Goal: Communication & Community: Answer question/provide support

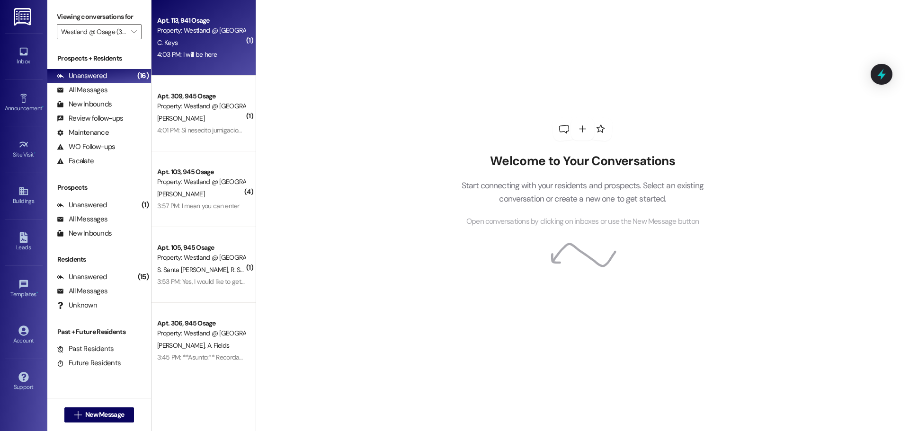
click at [199, 16] on div "Apt. 113, 941 Osage" at bounding box center [201, 21] width 88 height 10
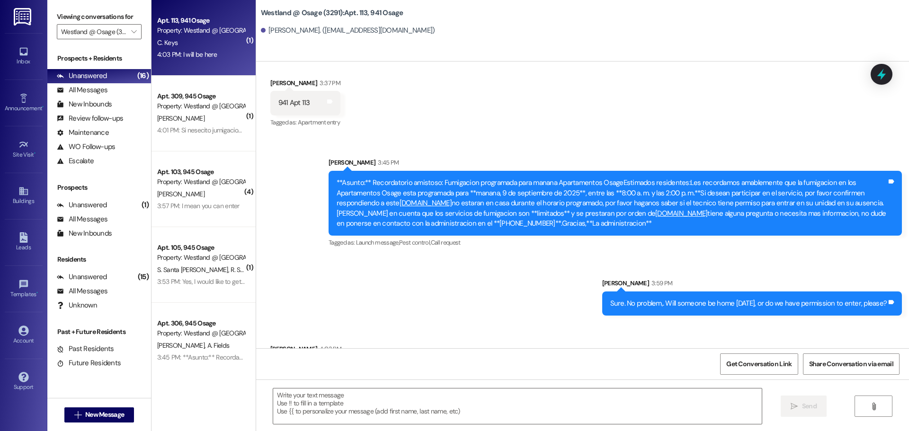
scroll to position [7093, 0]
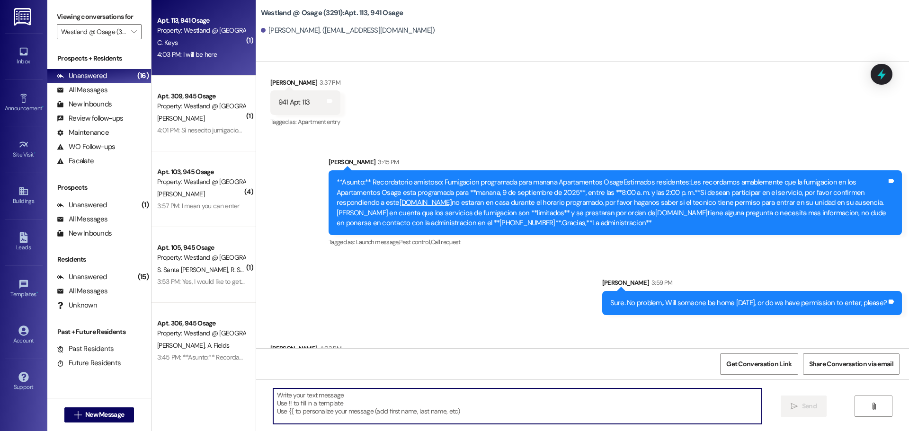
click at [468, 414] on textarea at bounding box center [517, 407] width 489 height 36
type textarea "Wonderful. See you tomorrow :)"
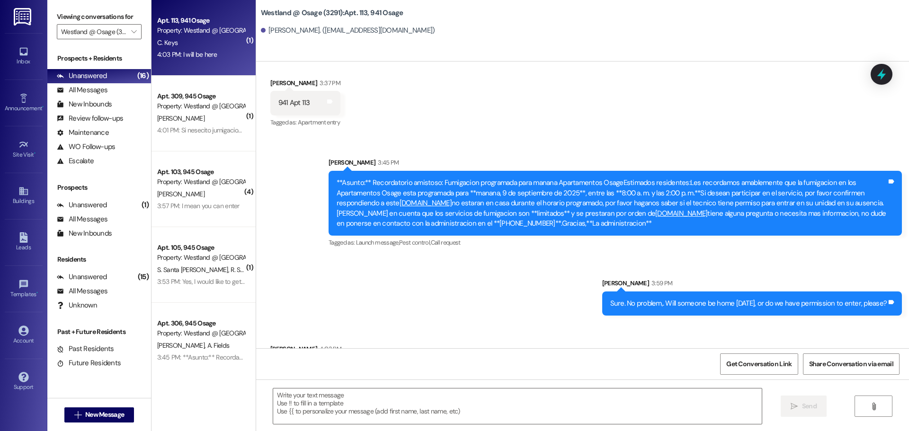
click at [210, 98] on div "Apt. 309, 945 Osage" at bounding box center [201, 96] width 88 height 10
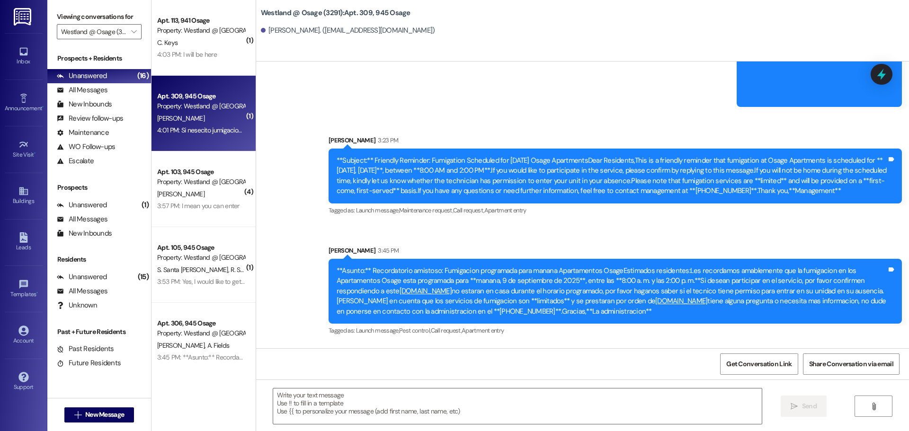
scroll to position [3818, 0]
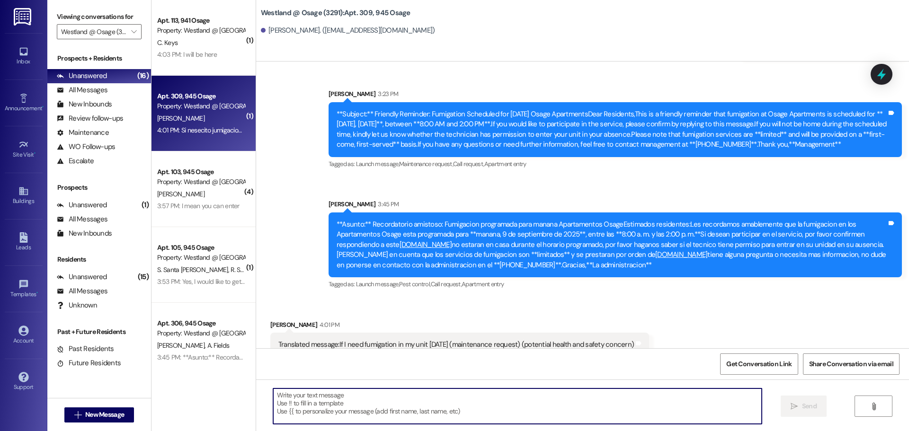
click at [384, 401] on textarea at bounding box center [517, 407] width 489 height 36
paste textarea "tenemos permiso para entrar, por favor?"
type textarea "tenemos permiso para entrar, por favor"
paste textarea "No hay problema. ¿Habrá alguien en casa o tenemos permiso para entrar, por favo…"
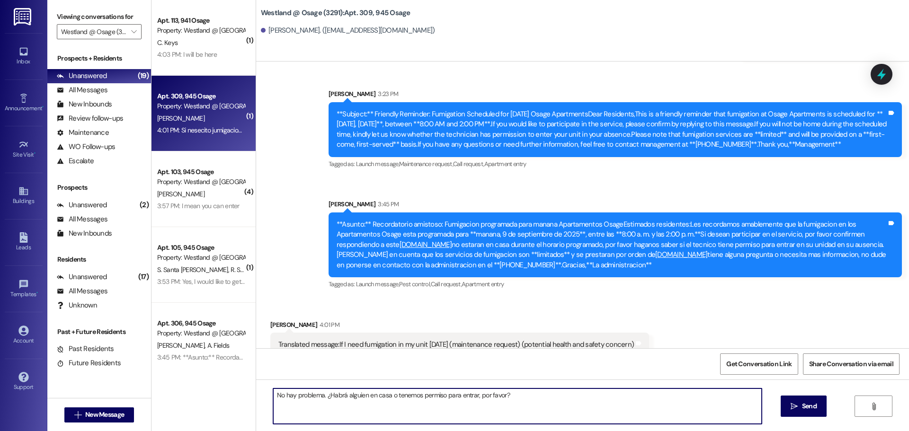
type textarea "No hay problema. ¿Habrá alguien en casa o tenemos permiso para entrar, por favo…"
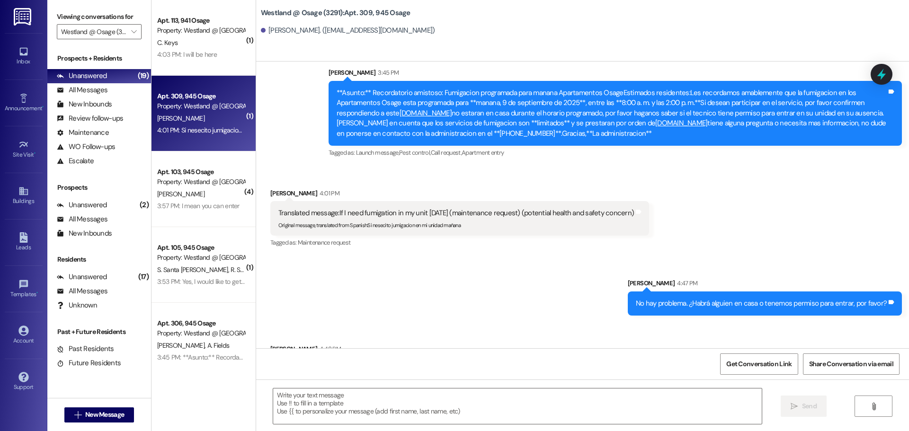
scroll to position [3950, 0]
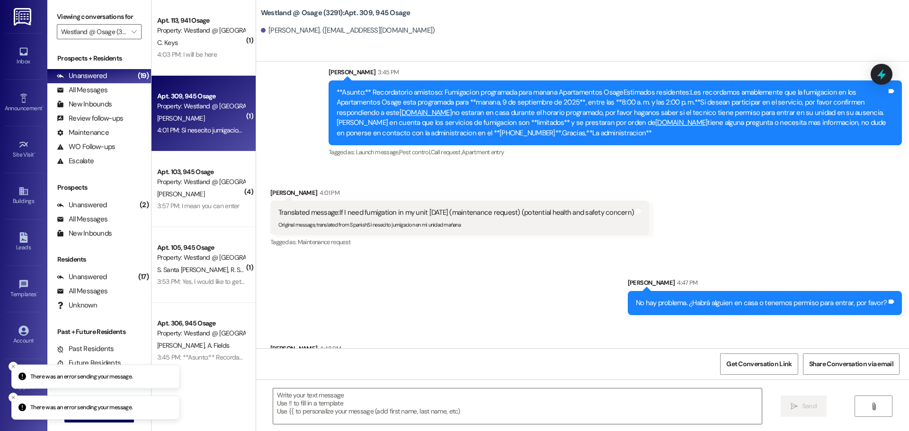
drag, startPoint x: 387, startPoint y: 325, endPoint x: 273, endPoint y: 350, distance: 116.4
click at [261, 327] on div "Received via SMS Ana Pimentel 4:48 PM Va a ver alguien y si no pueden entrar Ta…" at bounding box center [582, 355] width 653 height 66
copy div "Va a ver alguien y si no pueden entrar"
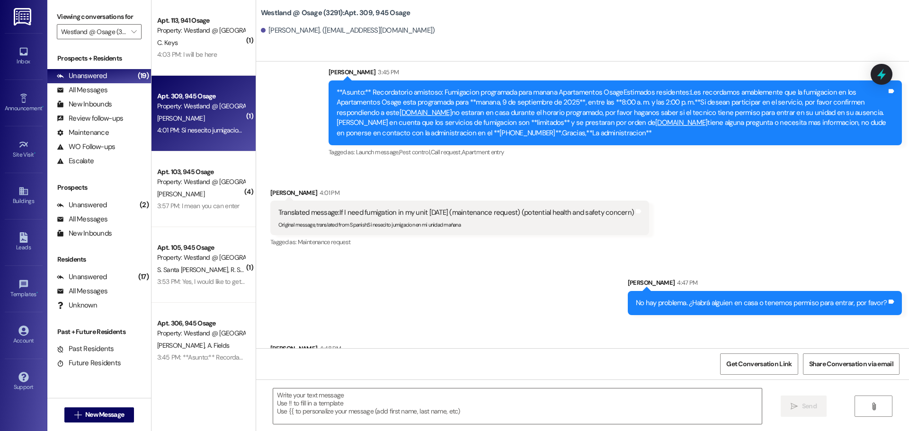
drag, startPoint x: 419, startPoint y: 323, endPoint x: 414, endPoint y: 354, distance: 31.7
click at [420, 325] on div "Received via SMS Ana Pimentel 4:48 PM Va a ver alguien y si no pueden entrar Ta…" at bounding box center [582, 355] width 653 height 66
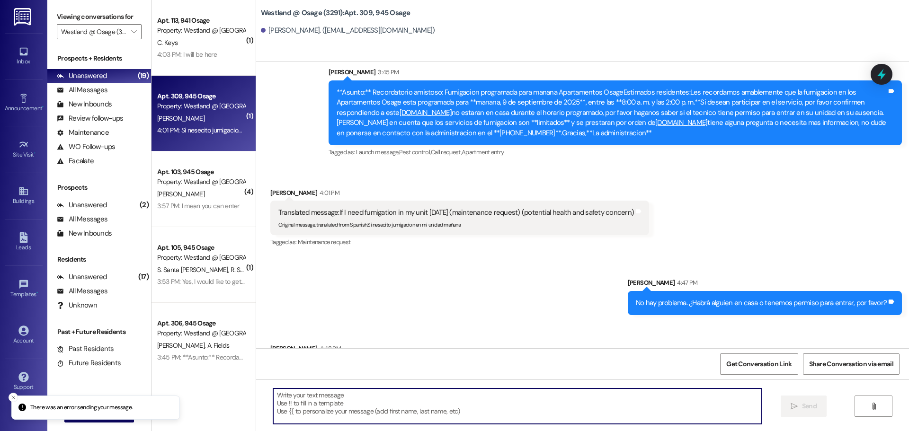
click at [392, 398] on textarea at bounding box center [517, 407] width 489 height 36
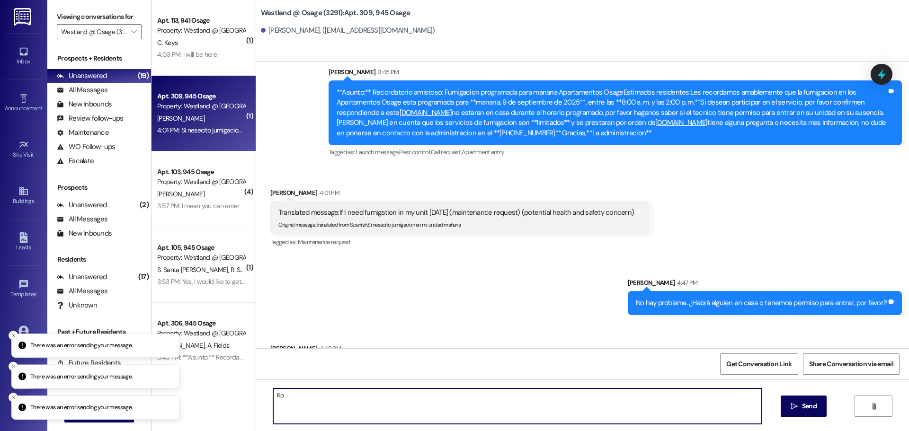
type textarea "K"
type textarea "Ok. No problema"
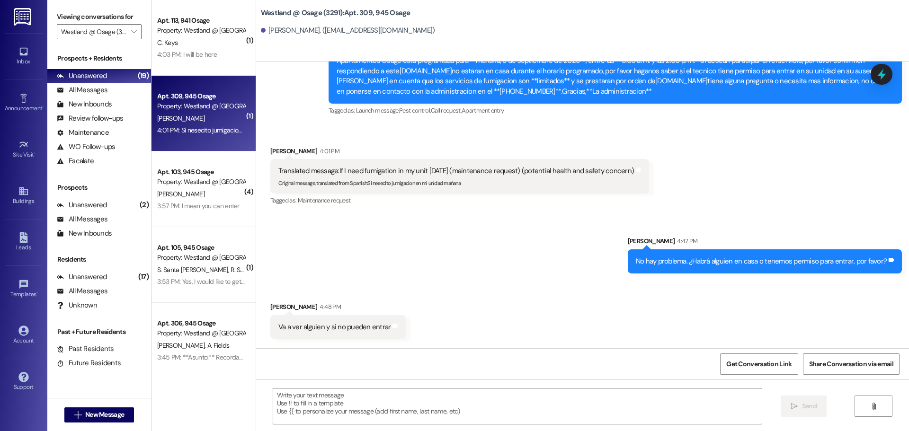
scroll to position [4082, 0]
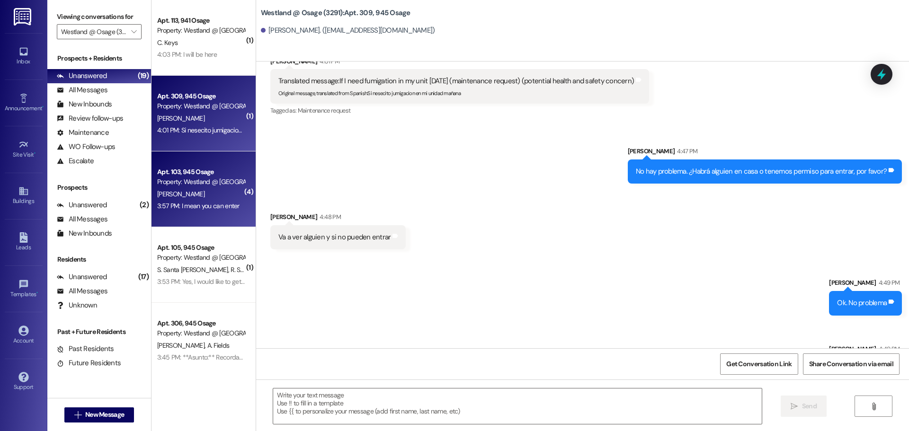
click at [161, 186] on div "Property: Westland @ [GEOGRAPHIC_DATA] (3291)" at bounding box center [201, 182] width 88 height 10
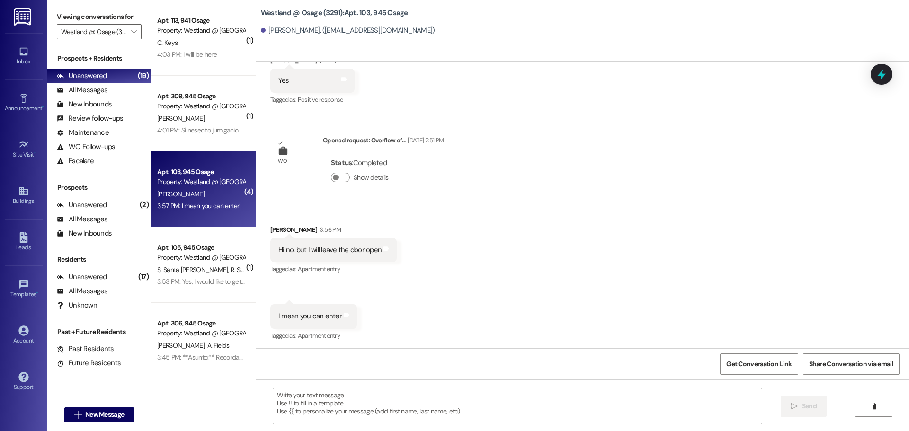
scroll to position [392, 0]
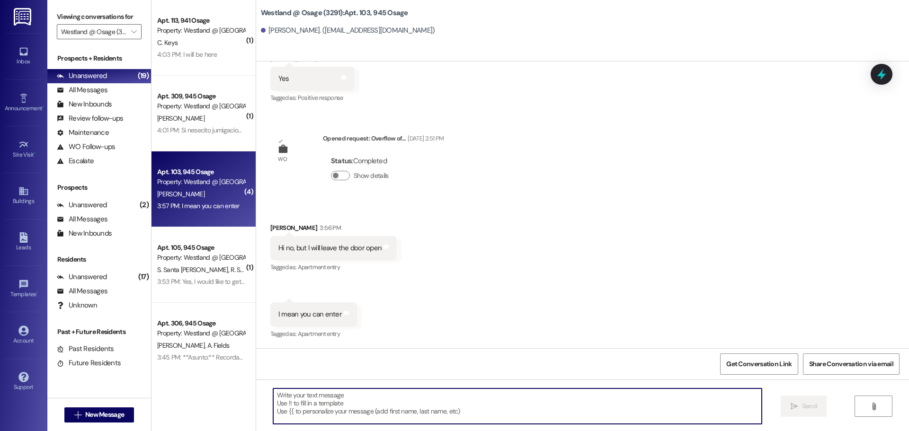
drag, startPoint x: 376, startPoint y: 400, endPoint x: 368, endPoint y: 382, distance: 19.9
click at [376, 400] on textarea at bounding box center [517, 407] width 489 height 36
type textarea "No problem. Got it :)"
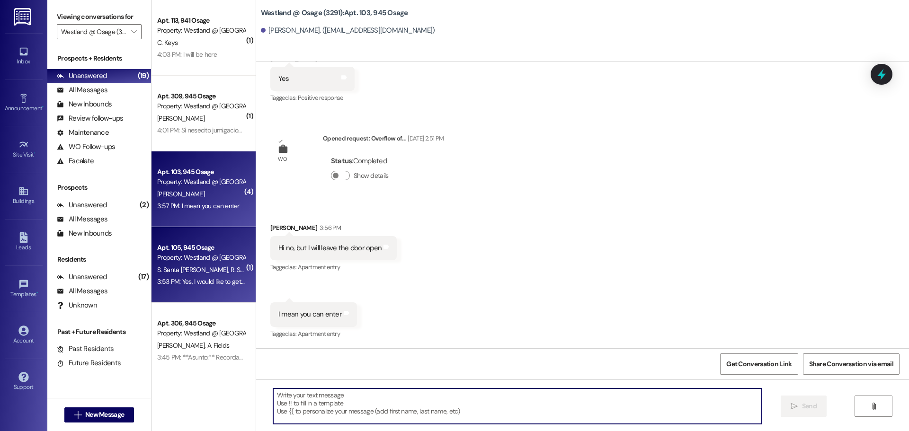
click at [168, 254] on div "Property: Westland @ [GEOGRAPHIC_DATA] (3291)" at bounding box center [201, 258] width 88 height 10
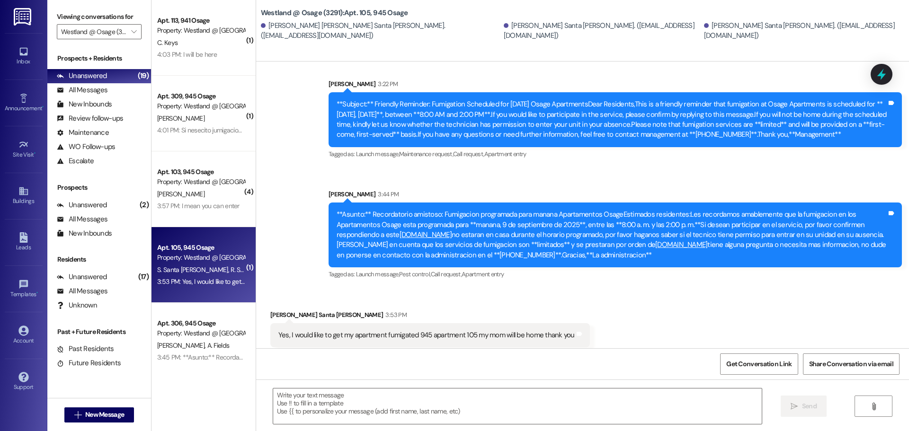
scroll to position [1582, 0]
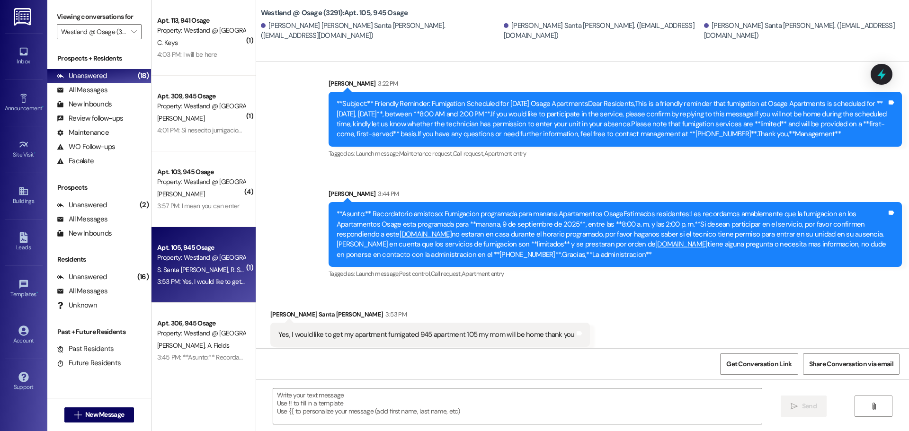
drag, startPoint x: 529, startPoint y: 403, endPoint x: 533, endPoint y: 384, distance: 20.3
click at [528, 403] on textarea at bounding box center [517, 407] width 489 height 36
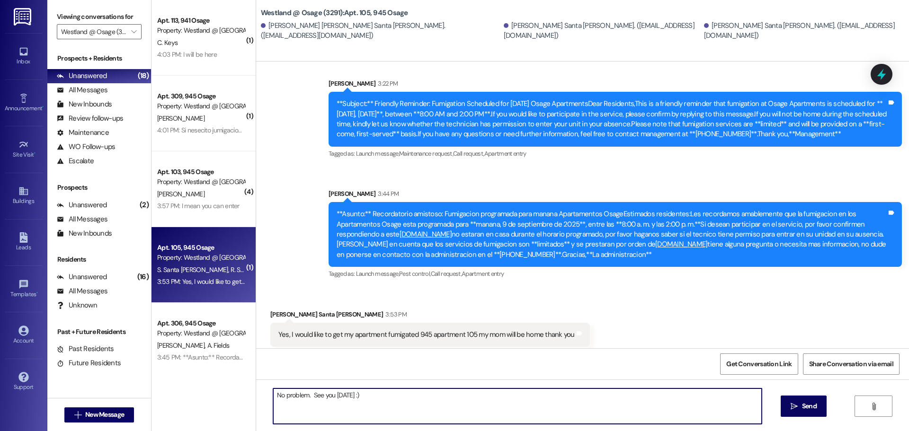
type textarea "No problem. See you tomorrow :)"
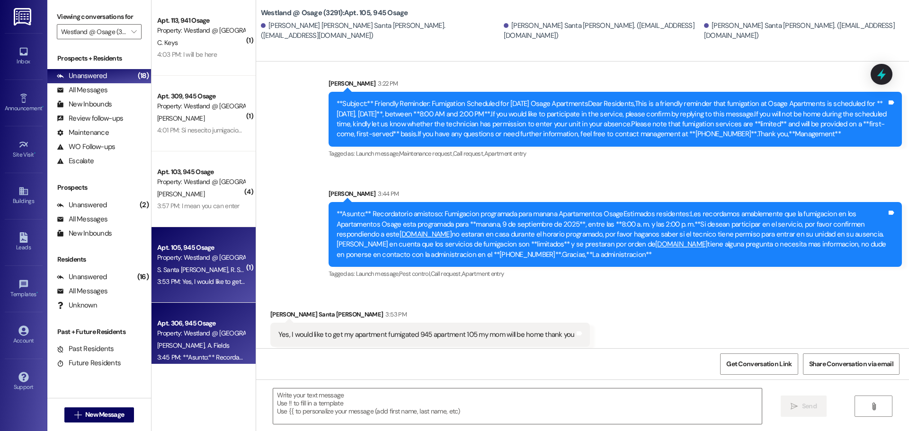
click at [204, 340] on div "A. Gonzales A. Fields" at bounding box center [200, 346] width 89 height 12
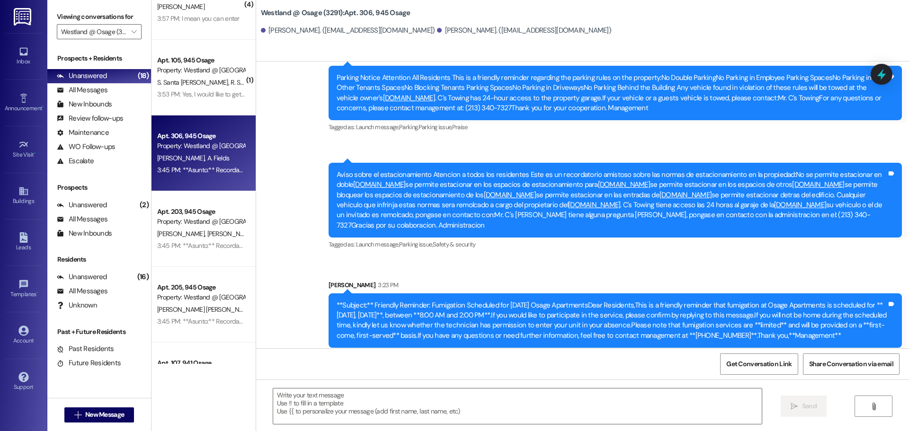
scroll to position [2956, 0]
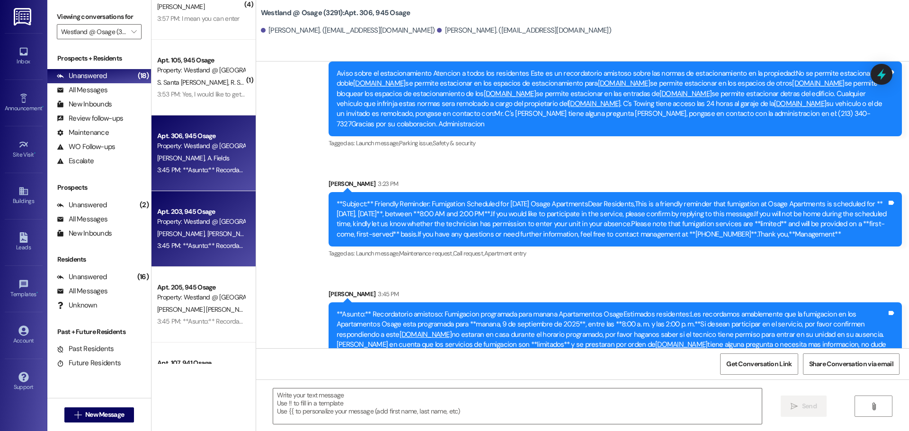
click at [194, 223] on div "Property: Westland @ [GEOGRAPHIC_DATA] (3291)" at bounding box center [201, 222] width 88 height 10
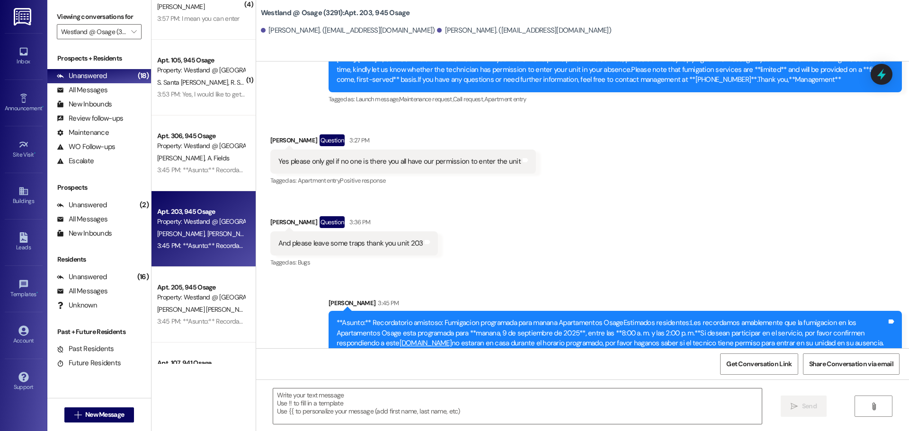
scroll to position [2830, 0]
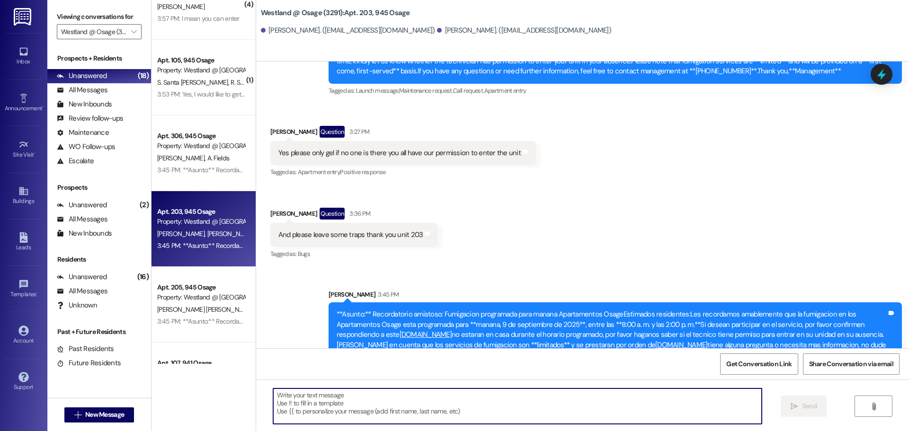
drag, startPoint x: 471, startPoint y: 404, endPoint x: 466, endPoint y: 392, distance: 13.2
click at [469, 405] on textarea at bounding box center [517, 407] width 489 height 36
type textarea "No problem. See you tomorrow :)"
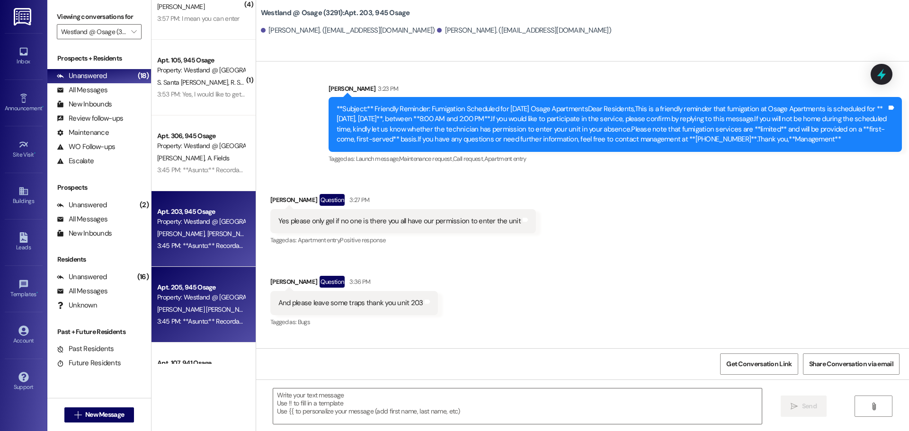
click at [210, 294] on div "Property: Westland @ [GEOGRAPHIC_DATA] (3291)" at bounding box center [201, 298] width 88 height 10
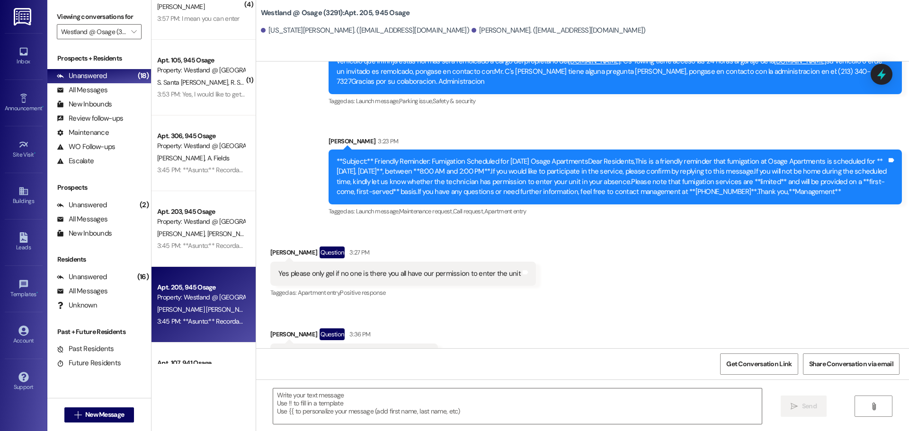
scroll to position [3230, 0]
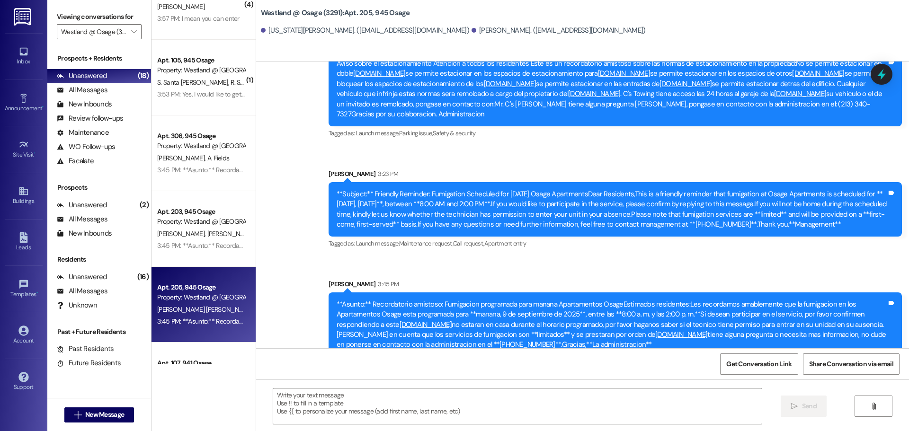
click at [174, 295] on div "Property: Westland @ [GEOGRAPHIC_DATA] (3291)" at bounding box center [201, 298] width 88 height 10
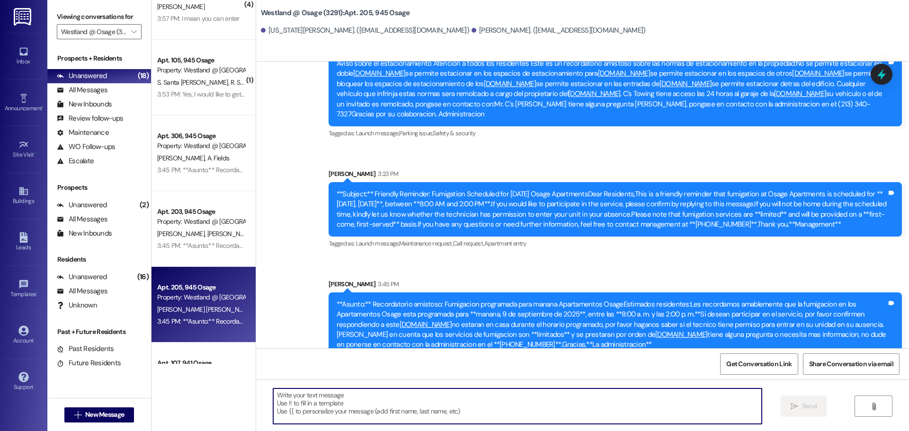
click at [509, 398] on textarea at bounding box center [517, 407] width 489 height 36
type textarea "Hi there. Would you like pest control tomorrow?"
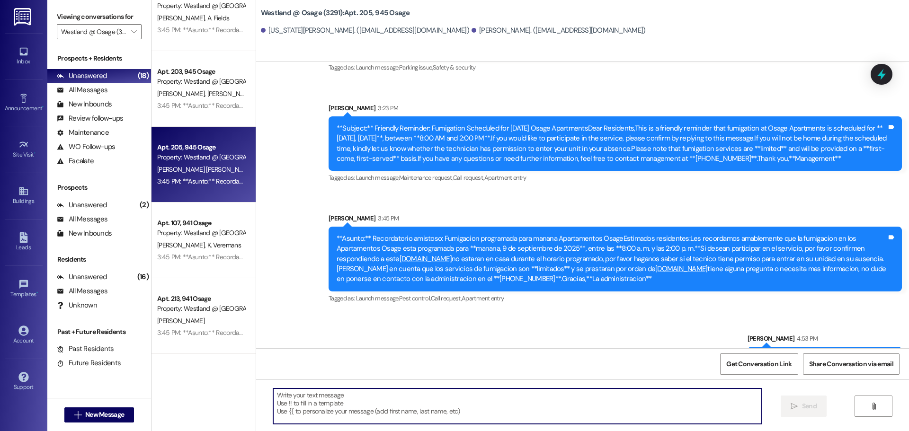
scroll to position [382, 0]
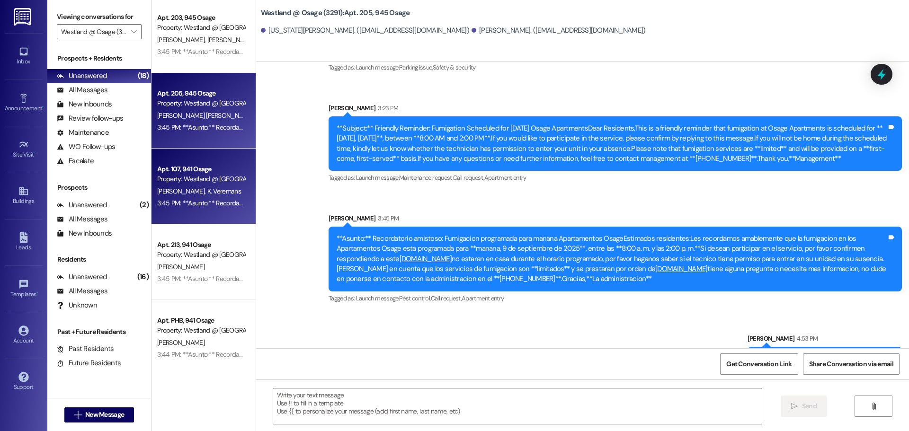
click at [177, 179] on div "Property: Westland @ Osage (3291)" at bounding box center [201, 179] width 88 height 10
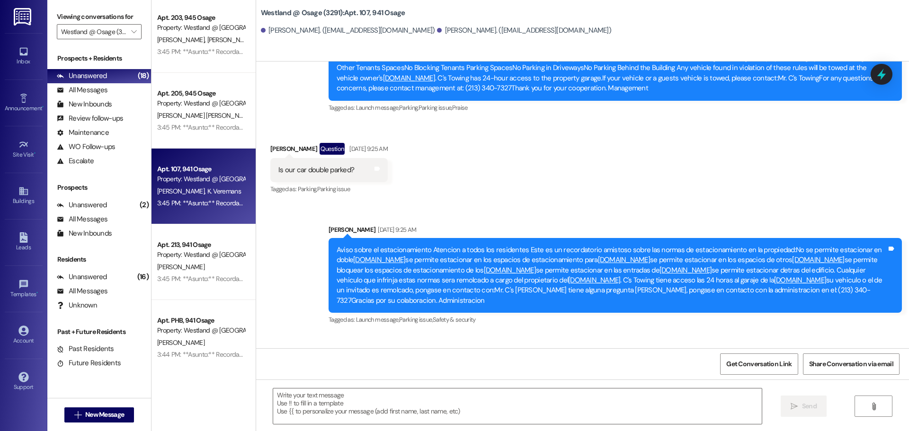
scroll to position [37020, 0]
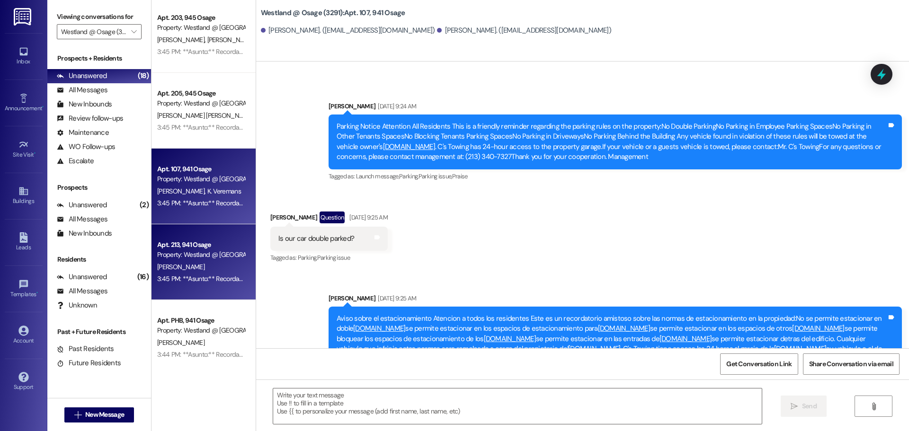
click at [211, 240] on div "Apt. 213, 941 Osage" at bounding box center [201, 245] width 88 height 10
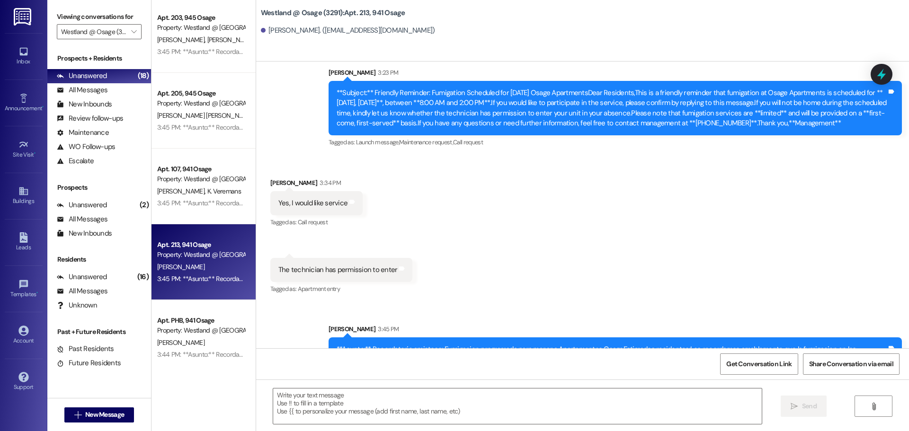
scroll to position [10859, 0]
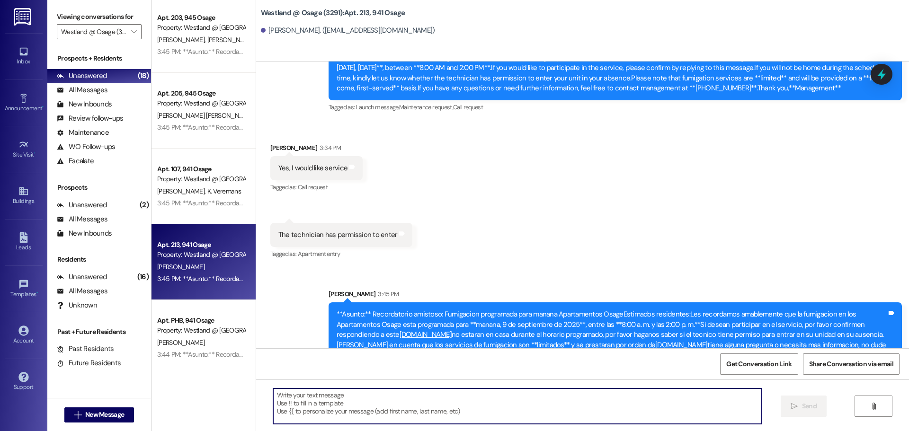
drag, startPoint x: 437, startPoint y: 403, endPoint x: 474, endPoint y: 363, distance: 54.3
click at [437, 393] on textarea at bounding box center [517, 407] width 489 height 36
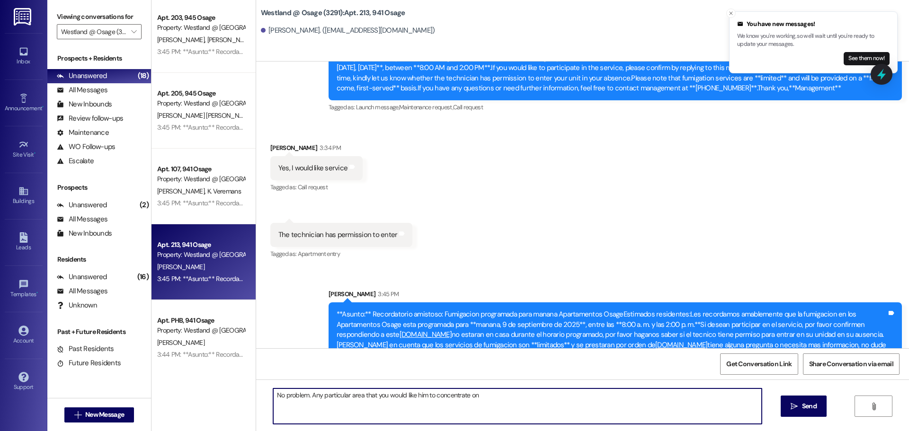
type textarea "No problem. Any particular area that you would like him to concentrate on?"
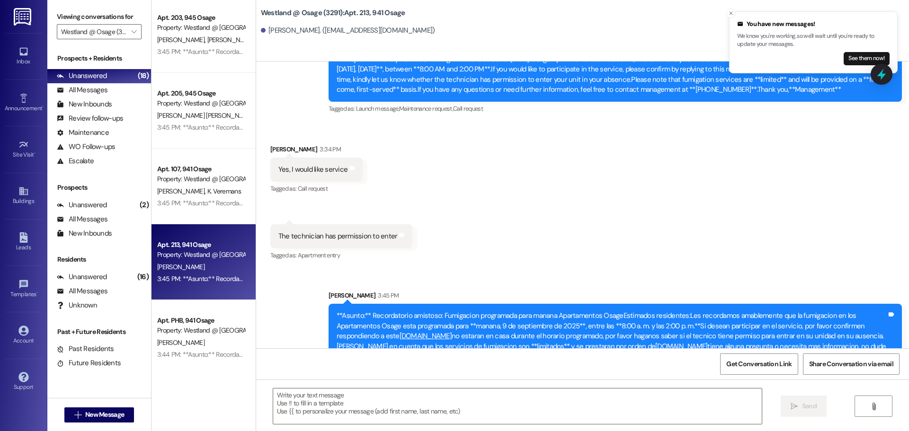
scroll to position [10925, 0]
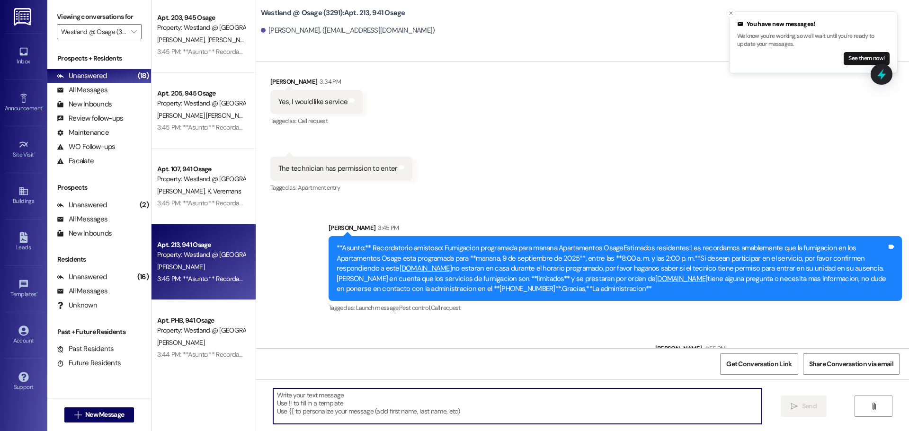
drag, startPoint x: 343, startPoint y: 392, endPoint x: 336, endPoint y: 383, distance: 11.4
click at [345, 392] on textarea at bounding box center [517, 407] width 489 height 36
type textarea "Also, would you like spray or gel?"
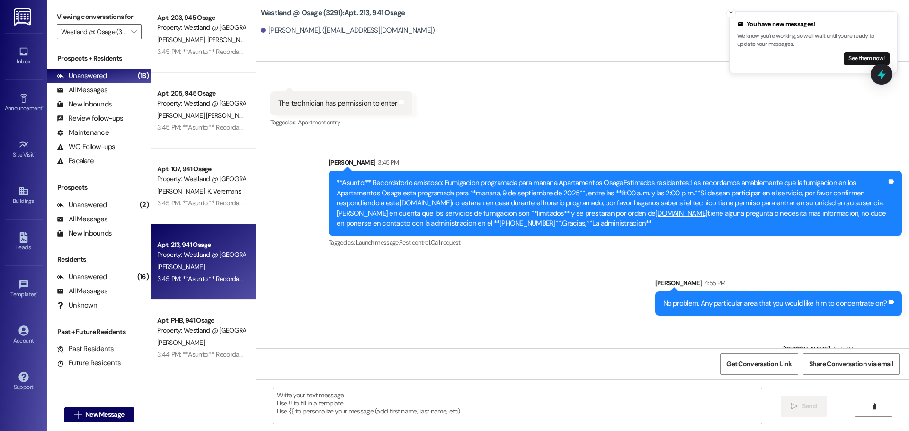
scroll to position [10991, 0]
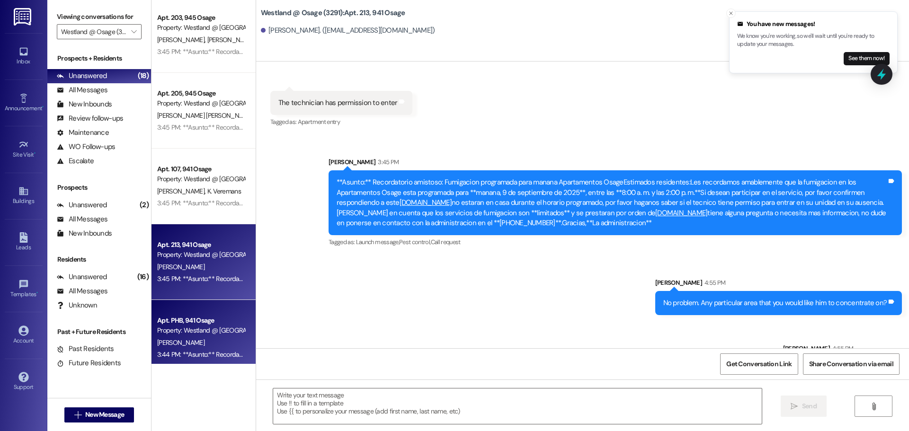
click at [188, 335] on div "Property: Westland @ Osage (3291)" at bounding box center [201, 331] width 88 height 10
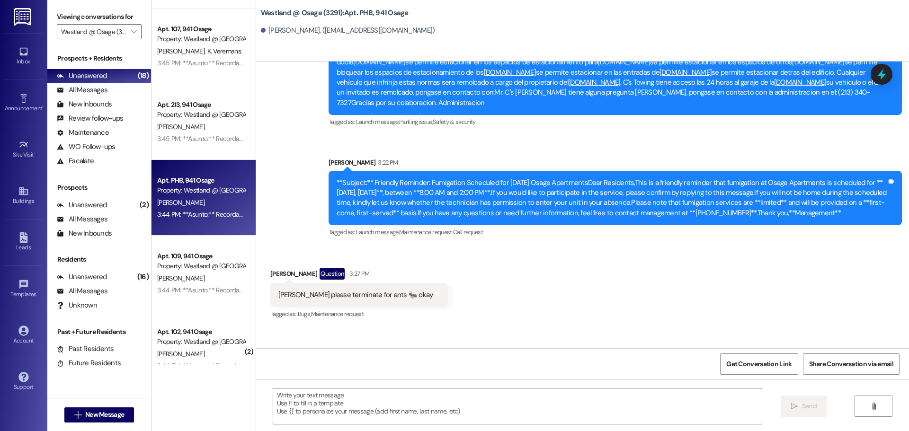
scroll to position [19674, 0]
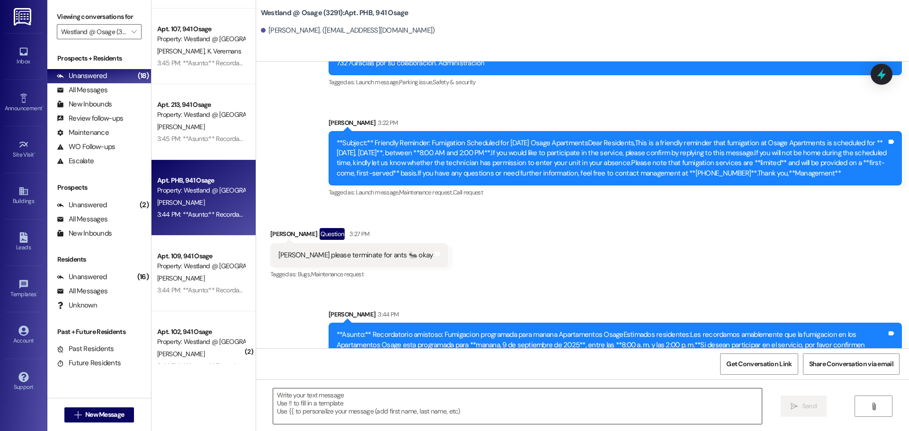
click at [366, 405] on textarea at bounding box center [517, 407] width 489 height 36
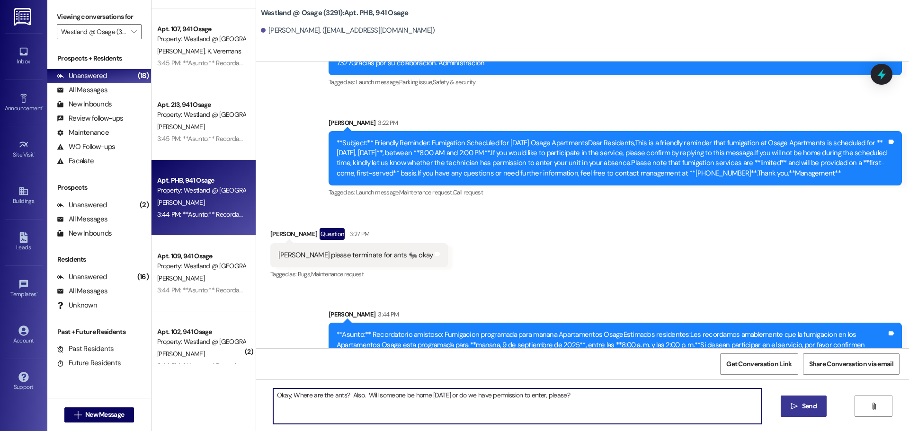
type textarea "Okay, Where are the ants? Also. Will someone be home tomorrow or do we have per…"
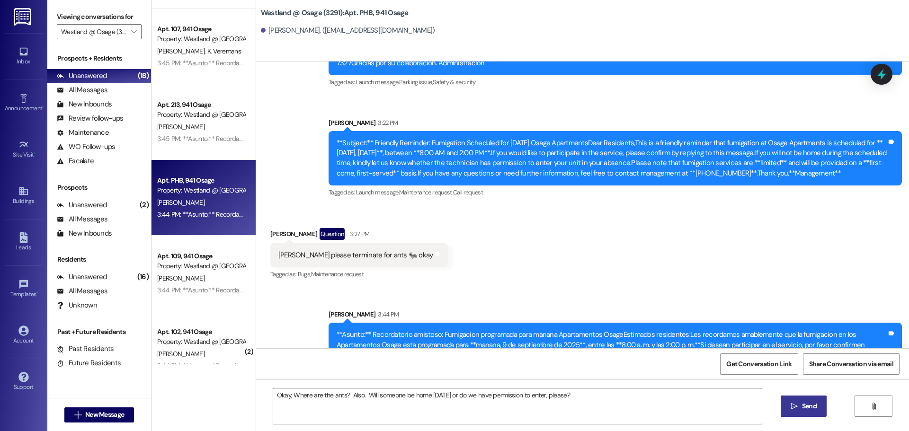
click at [808, 402] on span "Send" at bounding box center [809, 407] width 15 height 10
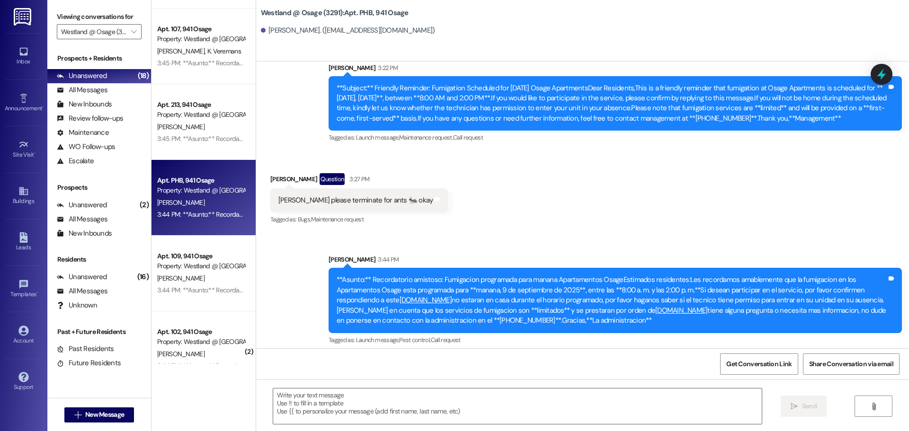
scroll to position [19740, 0]
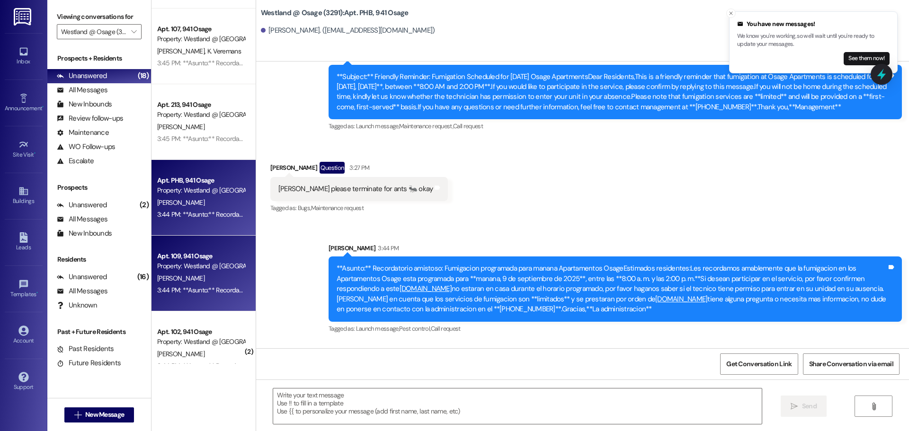
click at [197, 278] on div "J. Correa" at bounding box center [200, 279] width 89 height 12
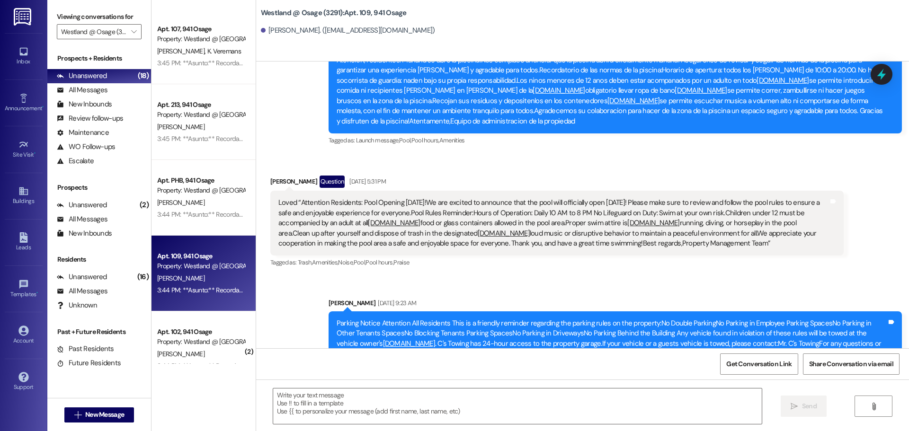
scroll to position [707, 0]
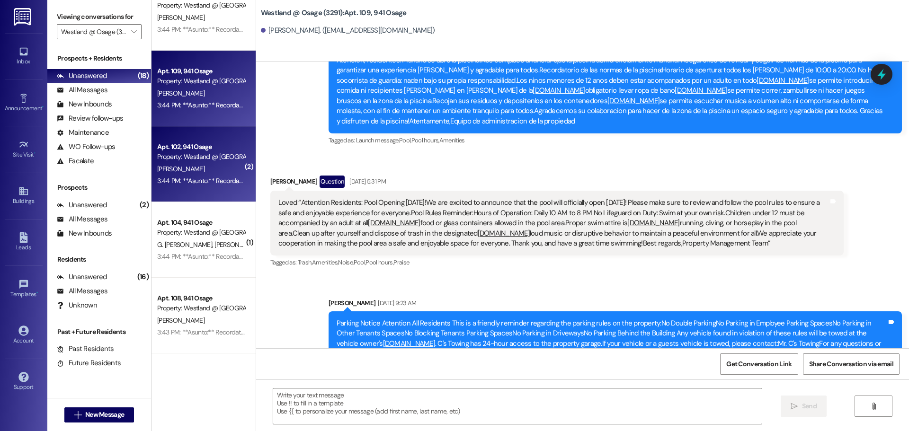
click at [197, 166] on div "S. Desta" at bounding box center [200, 169] width 89 height 12
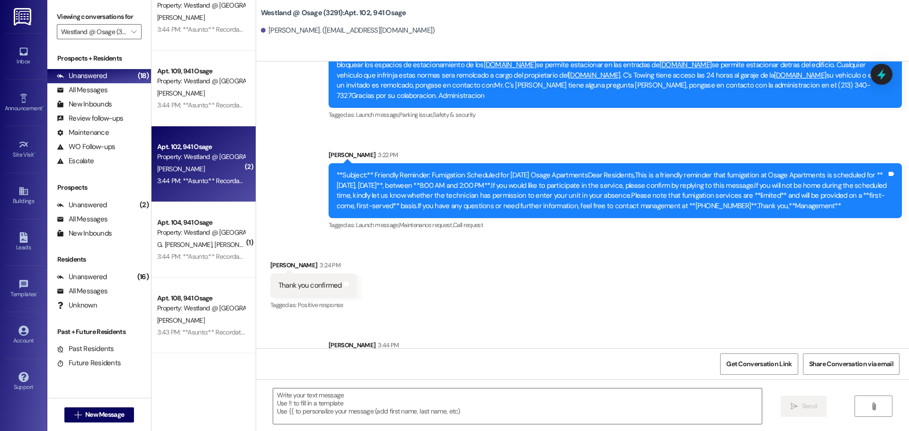
scroll to position [16593, 0]
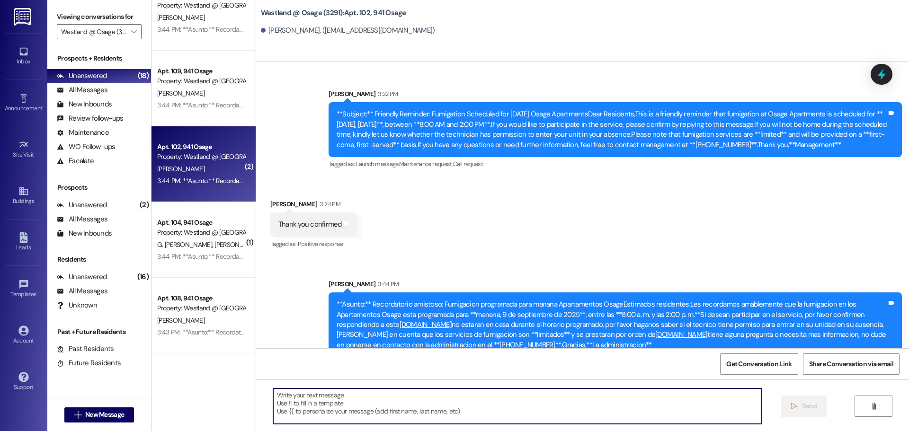
drag, startPoint x: 497, startPoint y: 404, endPoint x: 493, endPoint y: 395, distance: 10.0
click at [497, 404] on textarea at bounding box center [517, 407] width 489 height 36
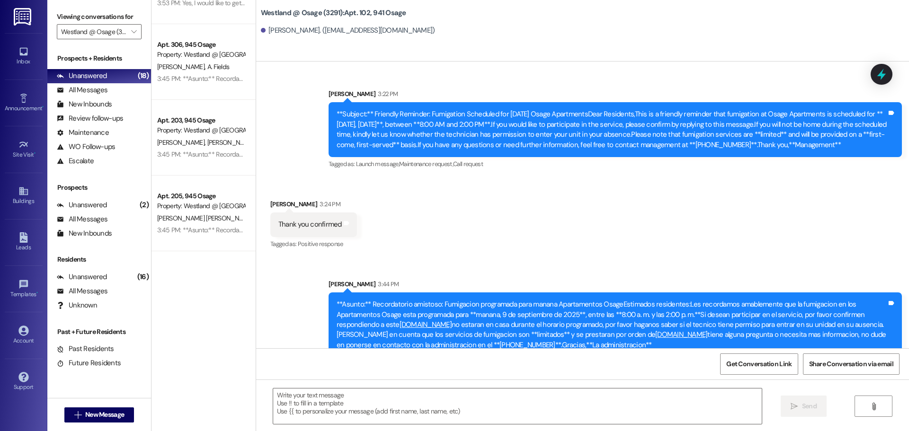
scroll to position [0, 0]
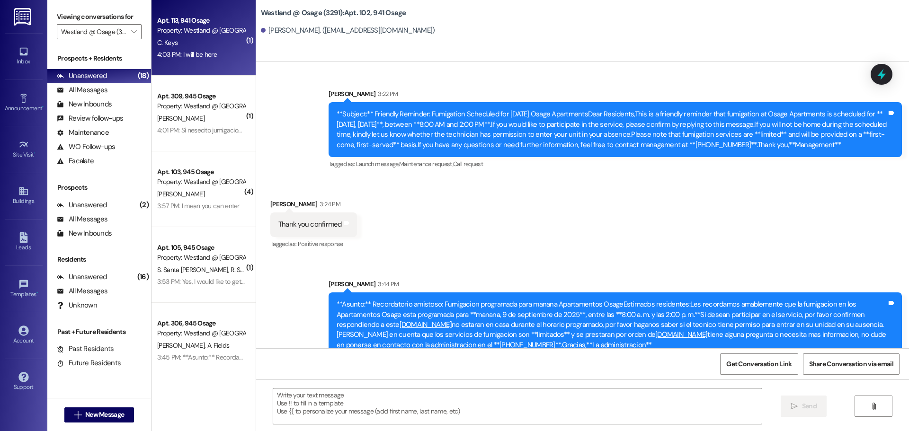
click at [202, 42] on div "C. Keys" at bounding box center [200, 43] width 89 height 12
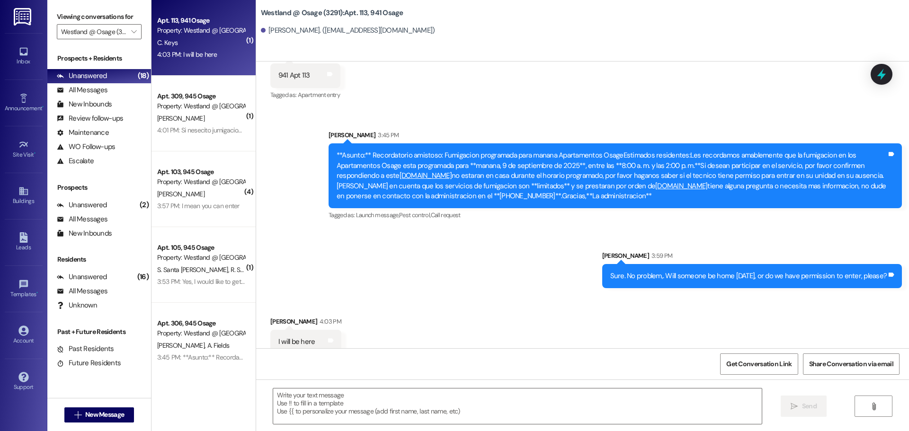
scroll to position [7159, 0]
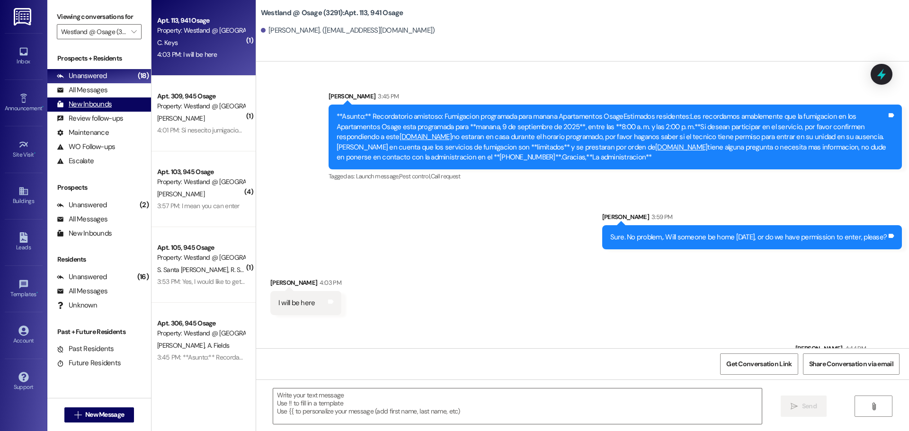
click at [139, 107] on div "New Inbounds (0)" at bounding box center [99, 105] width 104 height 14
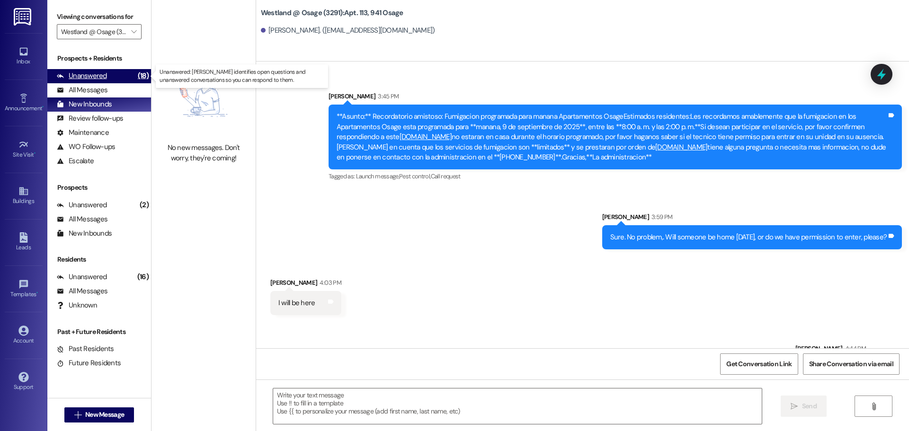
click at [85, 72] on div "Unanswered" at bounding box center [82, 76] width 50 height 10
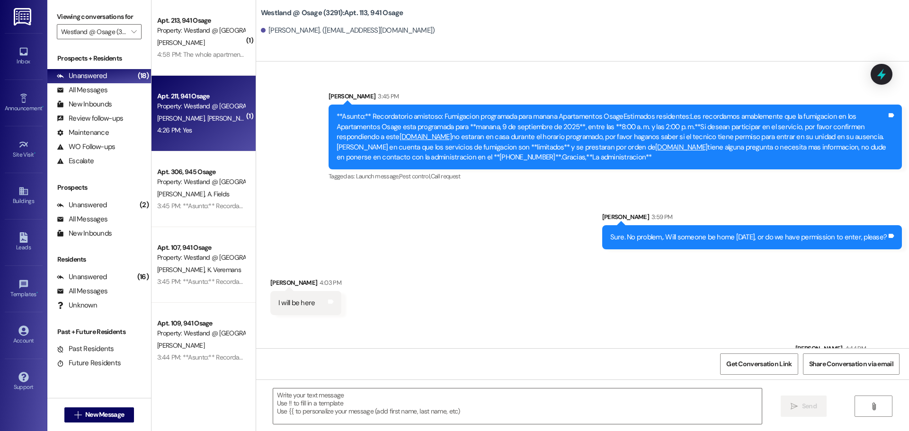
click at [210, 94] on div "Apt. 211, 941 Osage" at bounding box center [201, 96] width 88 height 10
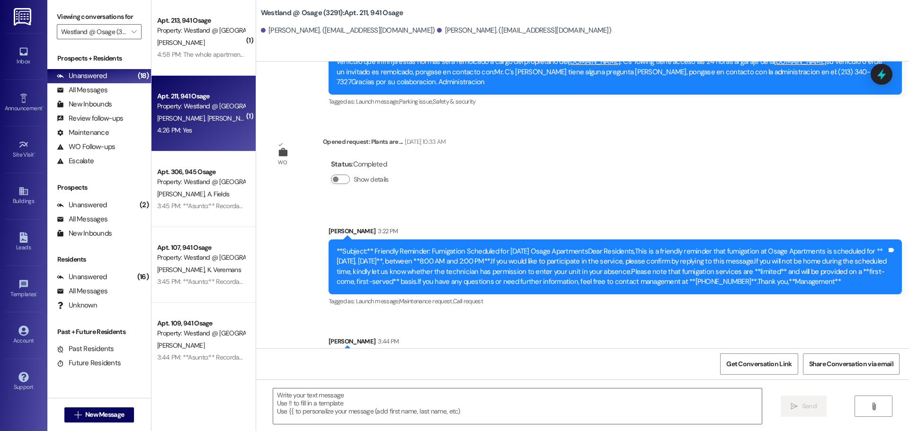
scroll to position [27897, 0]
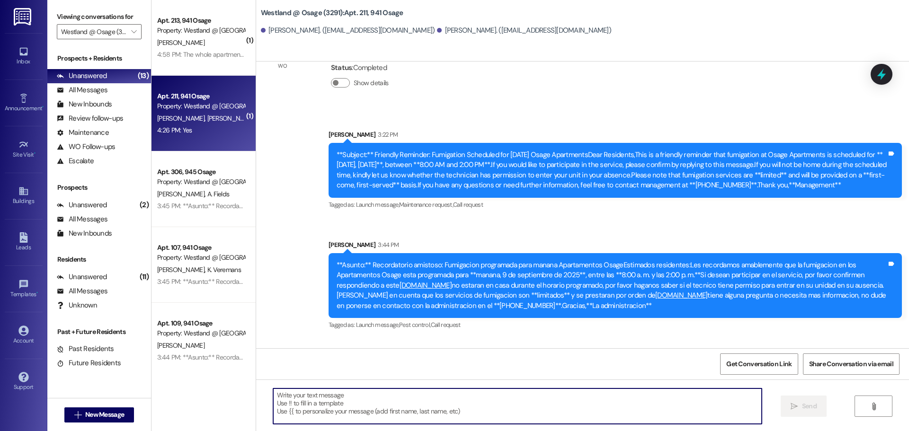
drag, startPoint x: 384, startPoint y: 404, endPoint x: 393, endPoint y: 384, distance: 21.4
click at [384, 404] on textarea at bounding box center [517, 407] width 489 height 36
type textarea "Y"
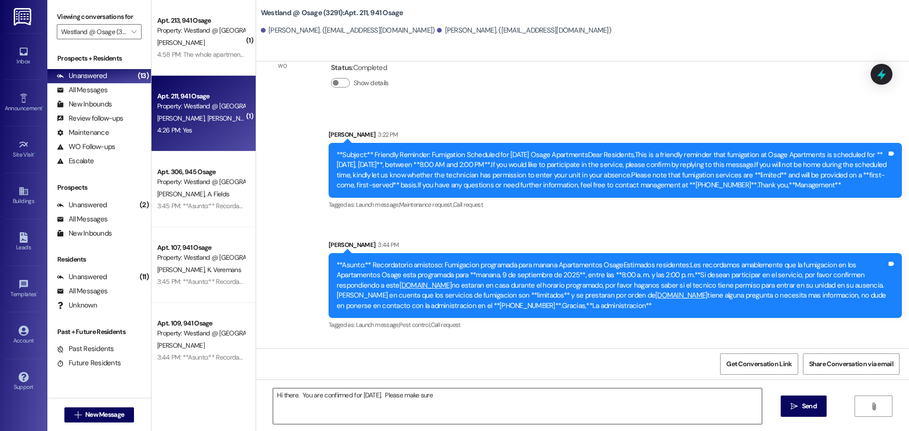
click at [489, 399] on textarea "Hi there. You are confirmed for tomorrow. Please make sure" at bounding box center [517, 407] width 489 height 36
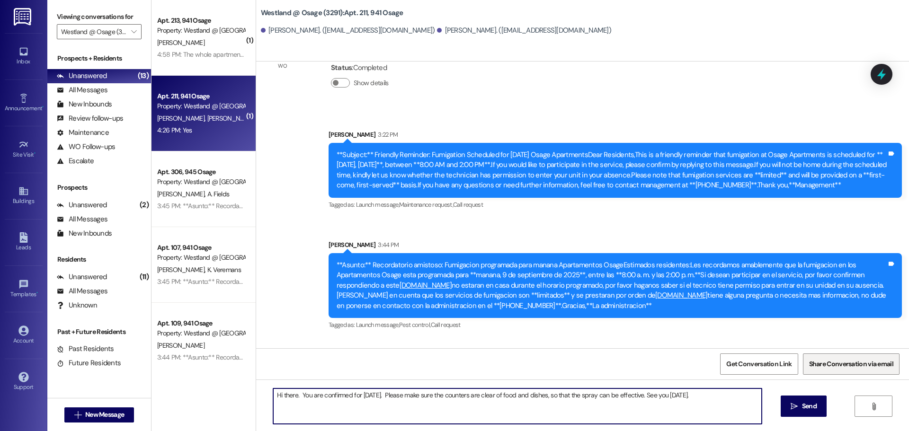
type textarea "Hi there. You are confirmed for tomorrow. Please make sure the counters are cle…"
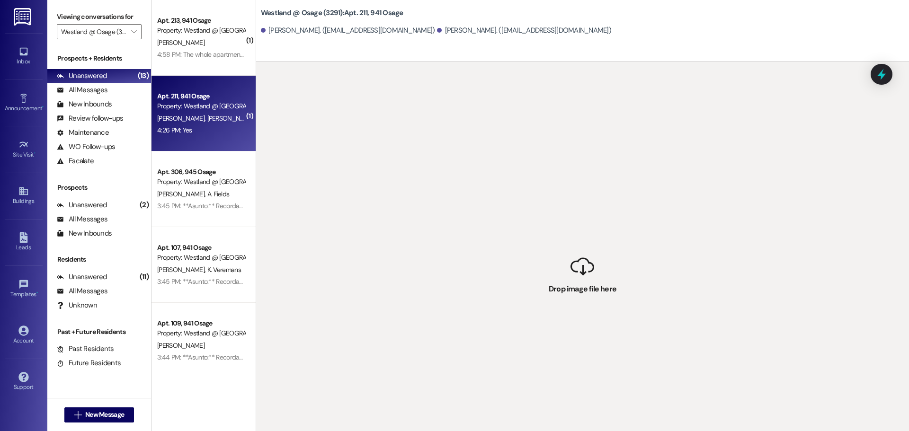
click at [656, 193] on div " Drop image file here" at bounding box center [582, 277] width 653 height 431
click at [466, 94] on div " Drop image file here" at bounding box center [582, 277] width 653 height 431
click at [227, 87] on div "Apt. 211, 941 Osage Property: Westland @ Osage (3291) M. Hernandez A. Vivas 4:2…" at bounding box center [204, 114] width 104 height 76
click at [211, 103] on div "Property: Westland @ Osage (3291)" at bounding box center [201, 106] width 88 height 10
click at [191, 107] on div "Property: Westland @ Osage (3291)" at bounding box center [201, 106] width 88 height 10
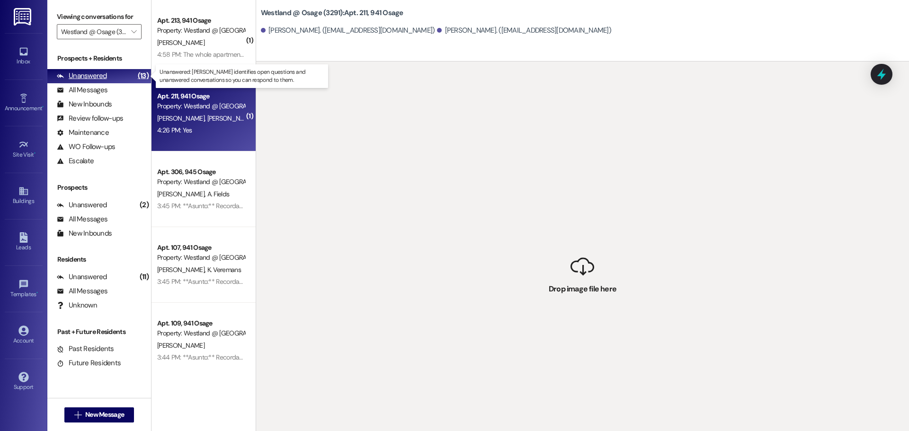
click at [85, 73] on div "Unanswered" at bounding box center [82, 76] width 50 height 10
click at [132, 30] on icon "" at bounding box center [133, 32] width 5 height 8
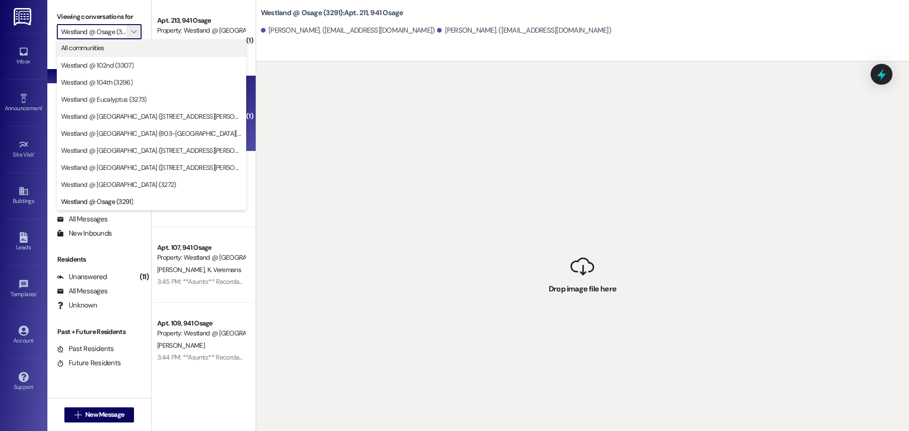
scroll to position [0, 6]
click at [131, 200] on span "Westland @ Osage (3291)" at bounding box center [97, 201] width 72 height 9
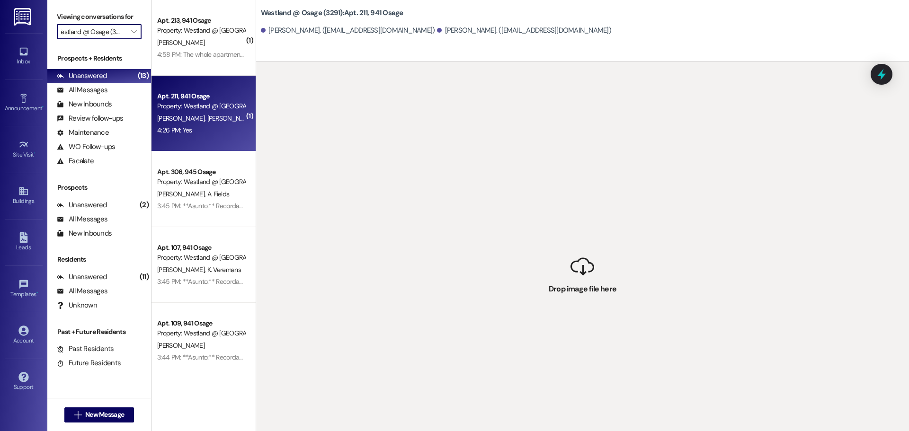
scroll to position [0, 0]
click at [173, 113] on div "M. Hernandez A. Vivas" at bounding box center [200, 119] width 89 height 12
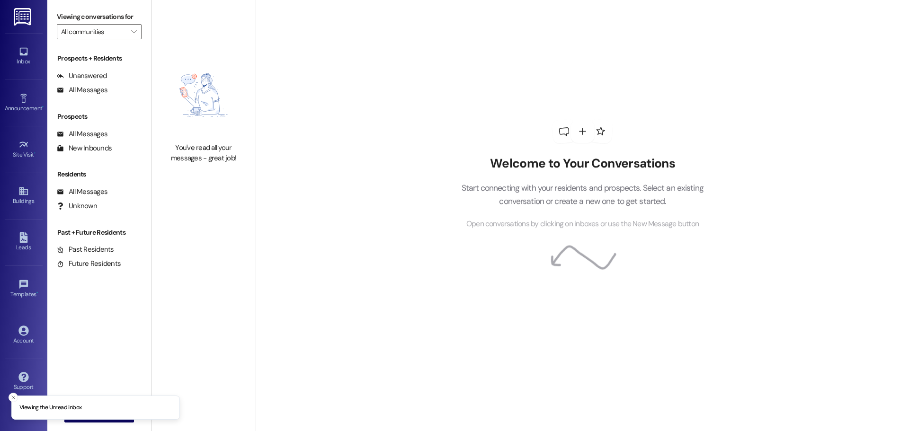
type input "Westland @ Osage (3291)"
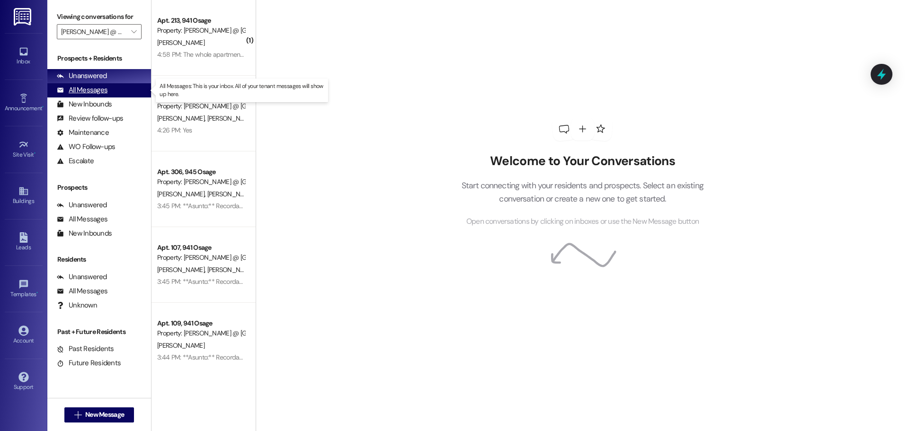
click at [66, 89] on div "All Messages" at bounding box center [82, 90] width 51 height 10
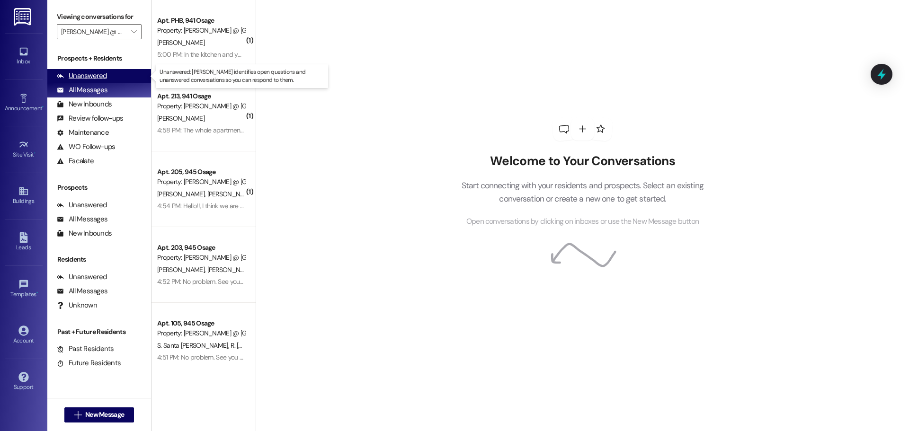
click at [70, 72] on div "Unanswered" at bounding box center [82, 76] width 50 height 10
click at [96, 76] on div "Unanswered" at bounding box center [82, 76] width 50 height 10
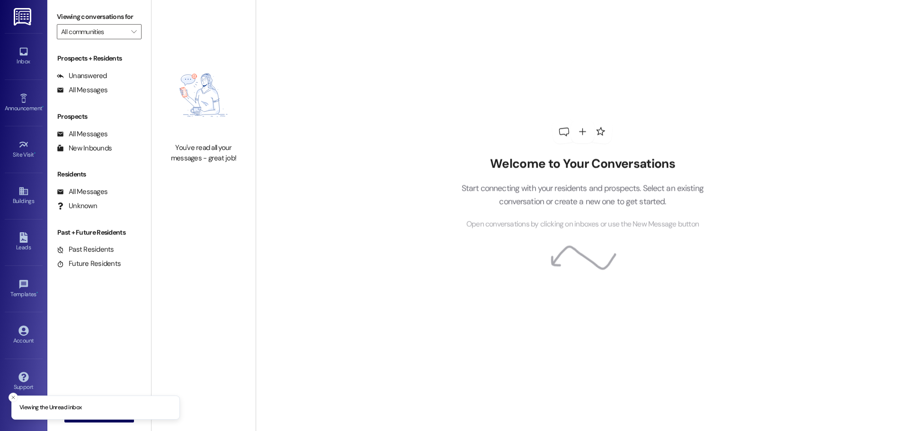
type input "Westland @ Osage (3291)"
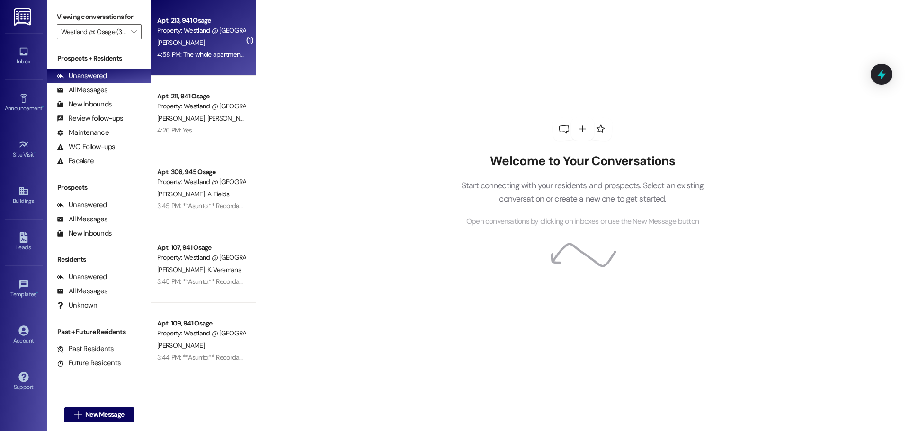
click at [202, 30] on div "Property: Westland @ [GEOGRAPHIC_DATA] (3291)" at bounding box center [201, 31] width 88 height 10
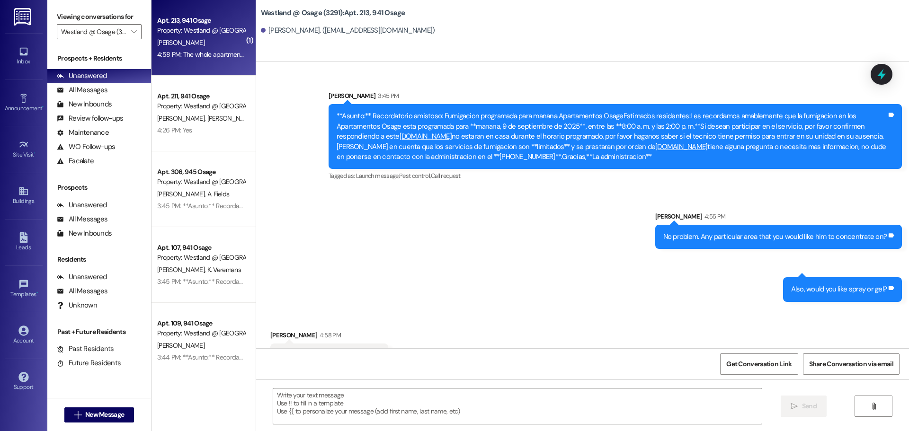
scroll to position [11058, 0]
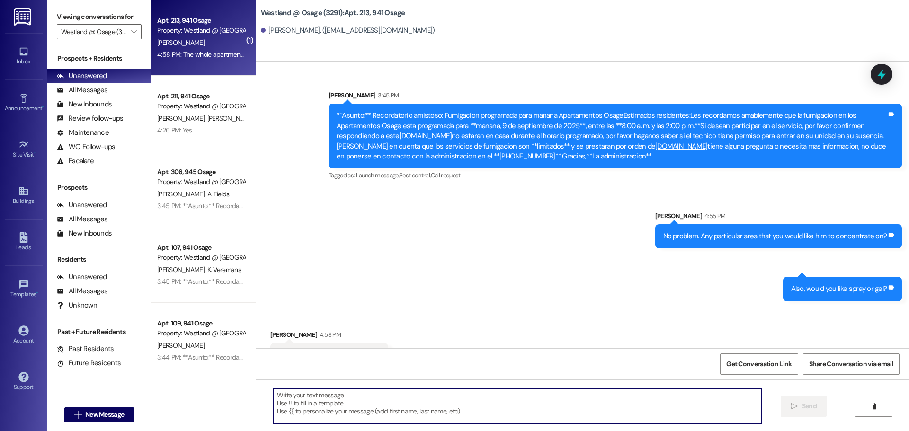
click at [460, 401] on textarea at bounding box center [517, 407] width 489 height 36
type textarea "Got it."
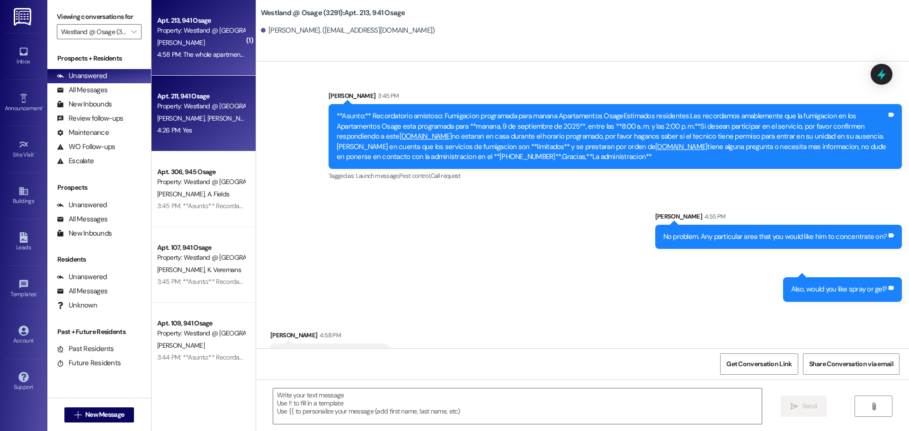
click at [174, 106] on div "Property: [PERSON_NAME] @ [GEOGRAPHIC_DATA] (3291)" at bounding box center [201, 106] width 88 height 10
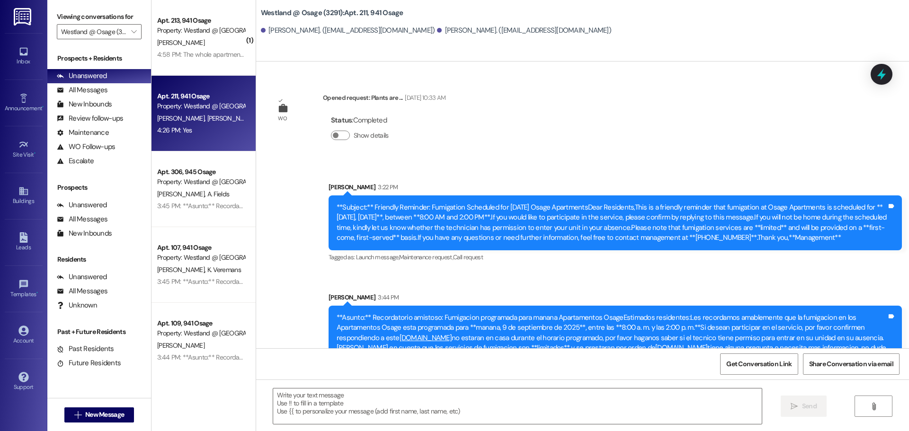
scroll to position [27897, 0]
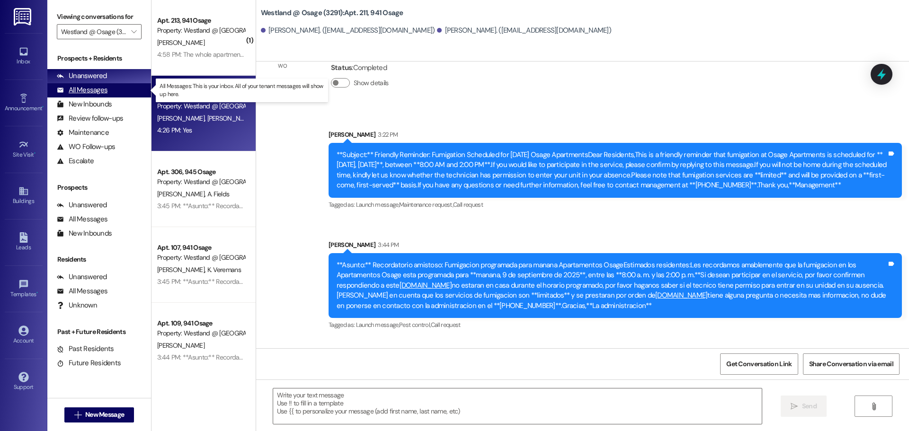
click at [96, 89] on div "All Messages" at bounding box center [82, 90] width 51 height 10
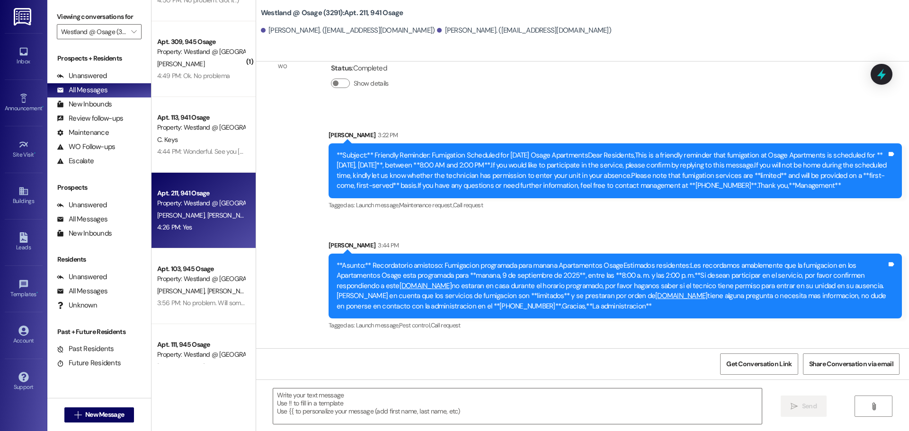
scroll to position [475, 0]
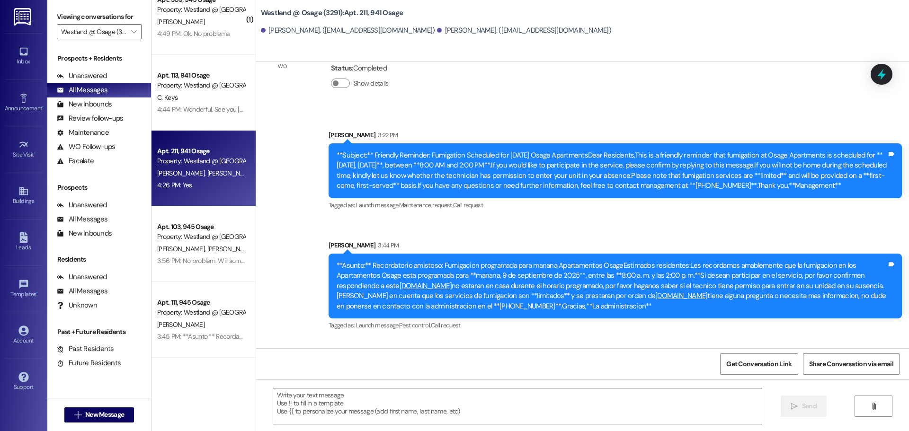
click at [214, 181] on div "4:26 PM: Yes 4:26 PM: Yes" at bounding box center [200, 185] width 89 height 12
click at [218, 173] on div "M. Hernandez A. Vivas" at bounding box center [200, 174] width 89 height 12
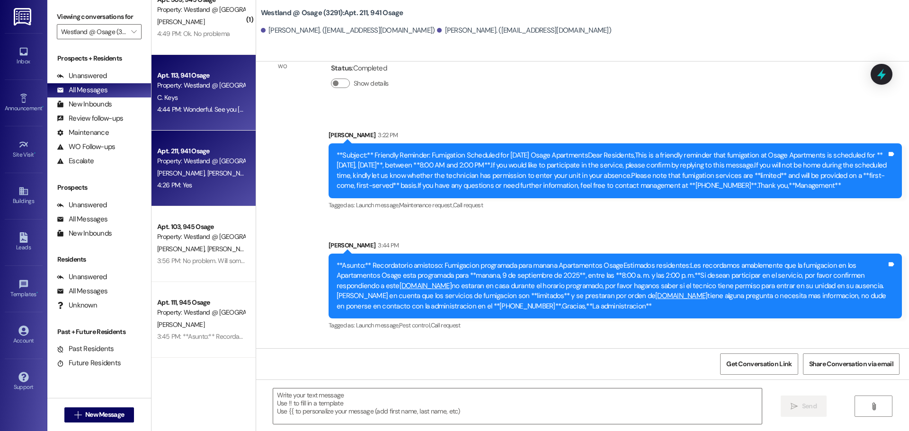
click at [211, 105] on div "4:44 PM: Wonderful. See you tomorrow :) 4:44 PM: Wonderful. See you tomorrow :)" at bounding box center [208, 109] width 103 height 9
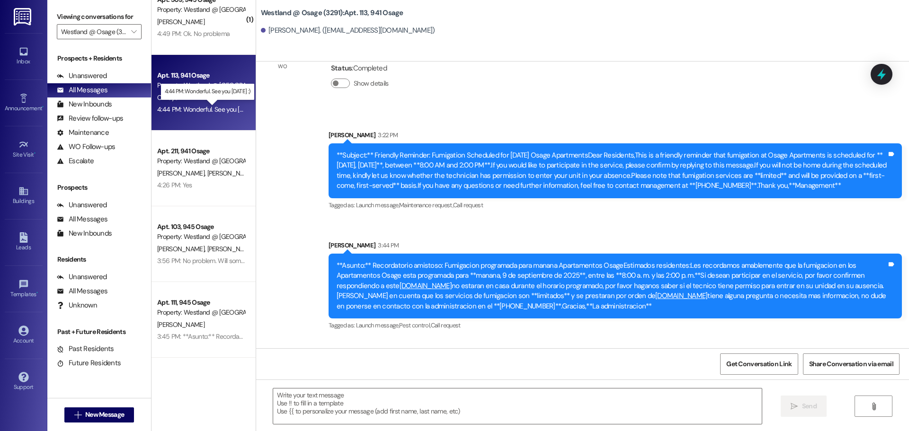
click at [204, 94] on p "4:44 PM: Wonderful. See you [DATE] :)" at bounding box center [208, 92] width 86 height 8
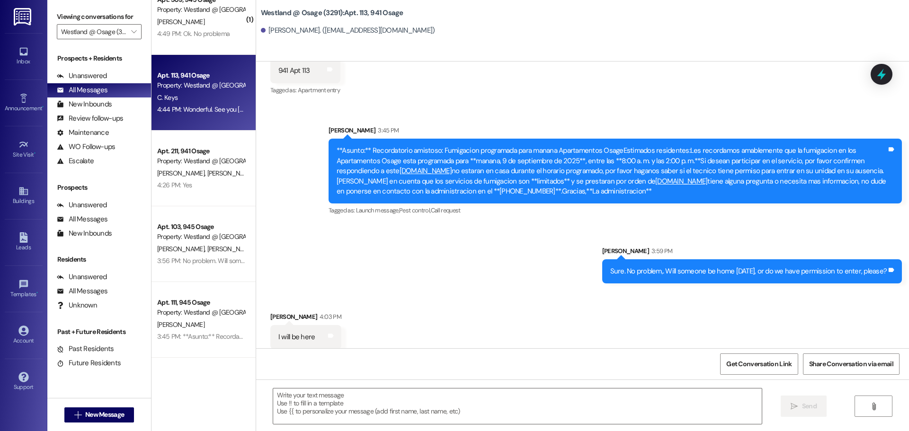
scroll to position [7093, 0]
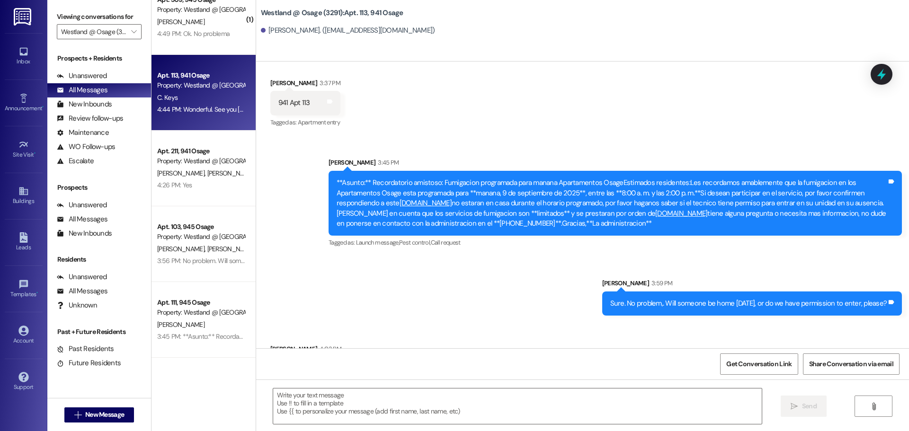
click at [206, 102] on div "C. Keys" at bounding box center [200, 98] width 89 height 12
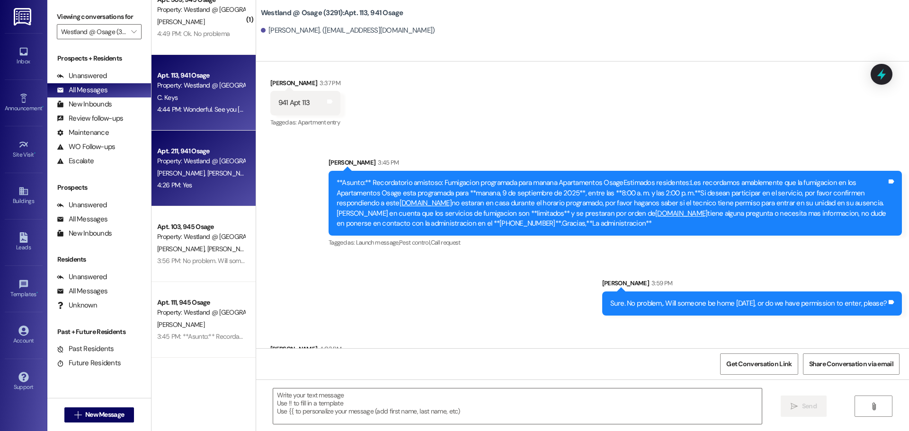
click at [207, 170] on span "[PERSON_NAME]" at bounding box center [230, 173] width 47 height 9
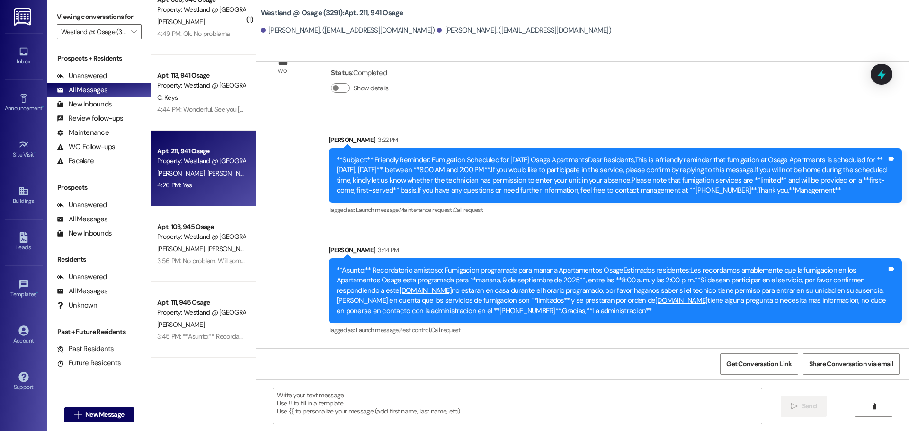
scroll to position [27897, 0]
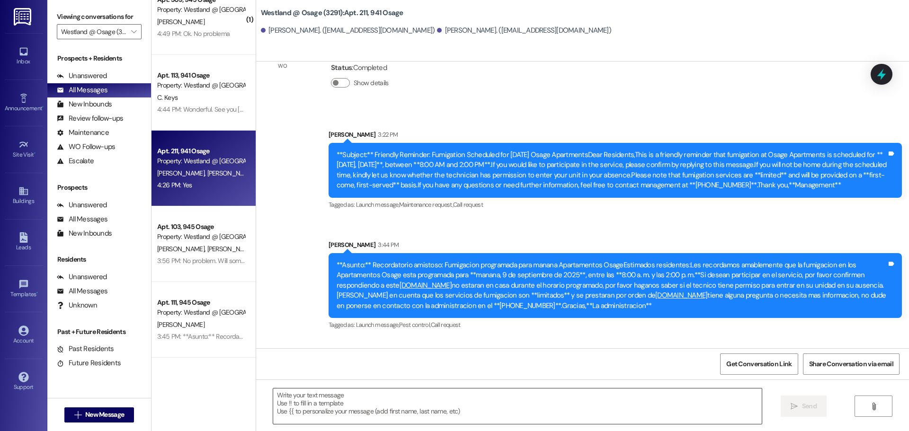
click at [467, 402] on textarea at bounding box center [517, 407] width 489 height 36
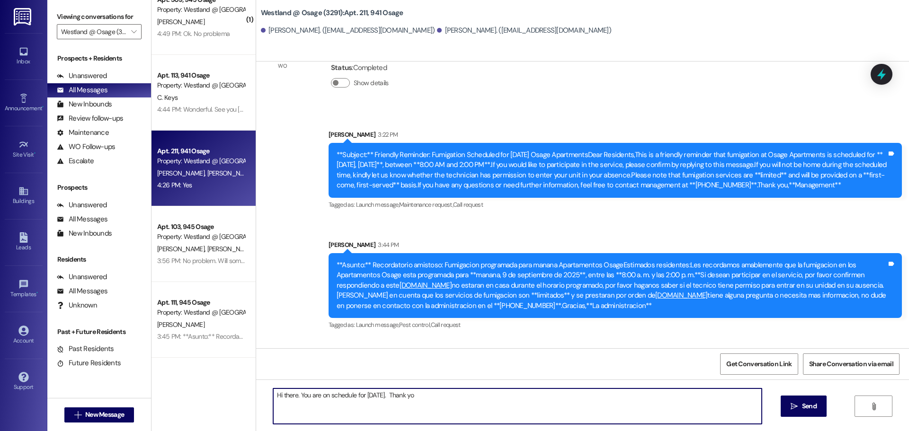
type textarea "Hi there. You are on schedule for tomorrow. Thank you"
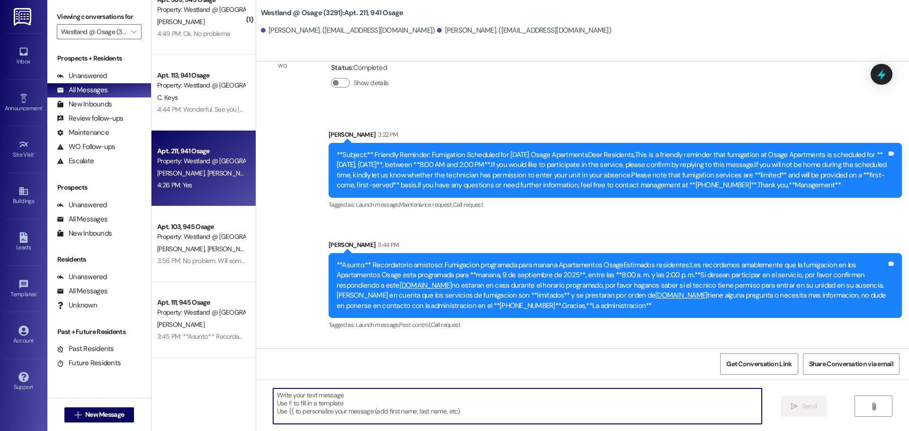
scroll to position [27897, 0]
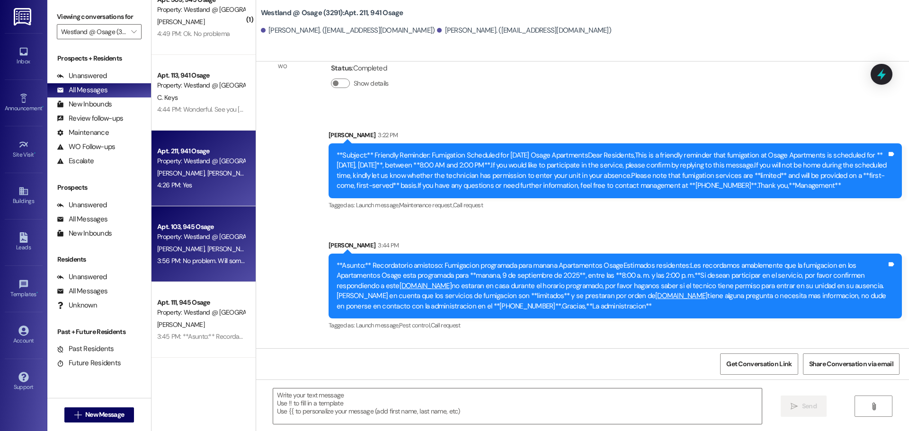
click at [219, 234] on div "Property: Westland @ [GEOGRAPHIC_DATA] (3291)" at bounding box center [201, 237] width 88 height 10
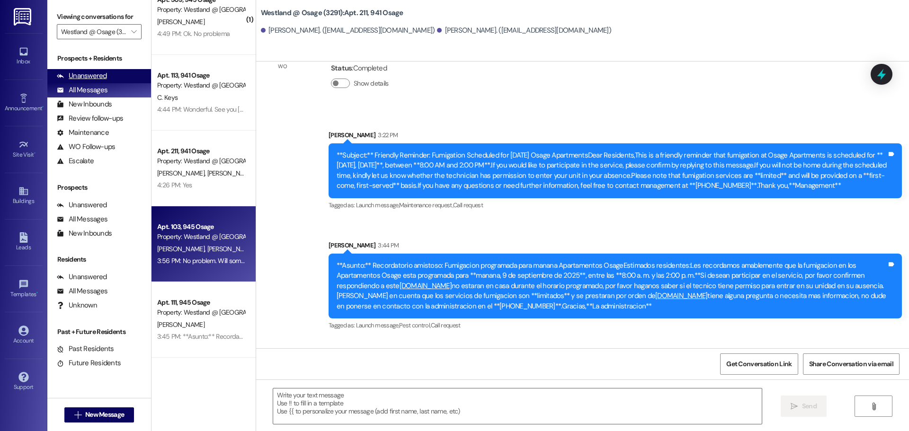
click at [84, 75] on div "Unanswered" at bounding box center [82, 76] width 50 height 10
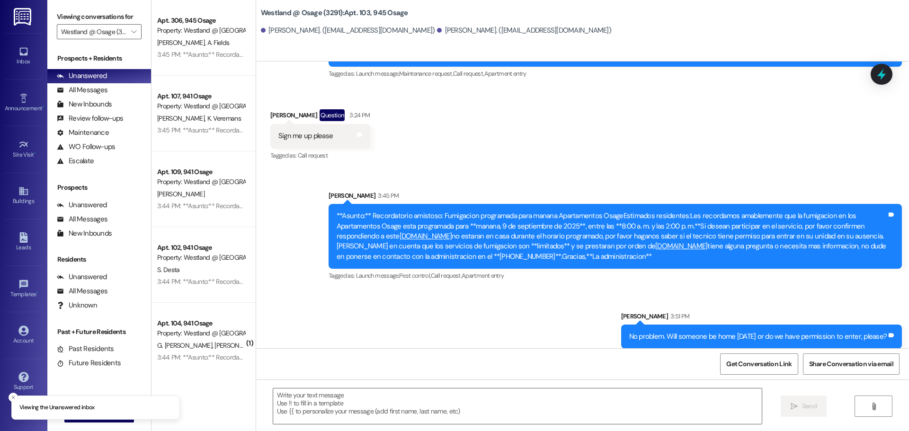
scroll to position [210, 0]
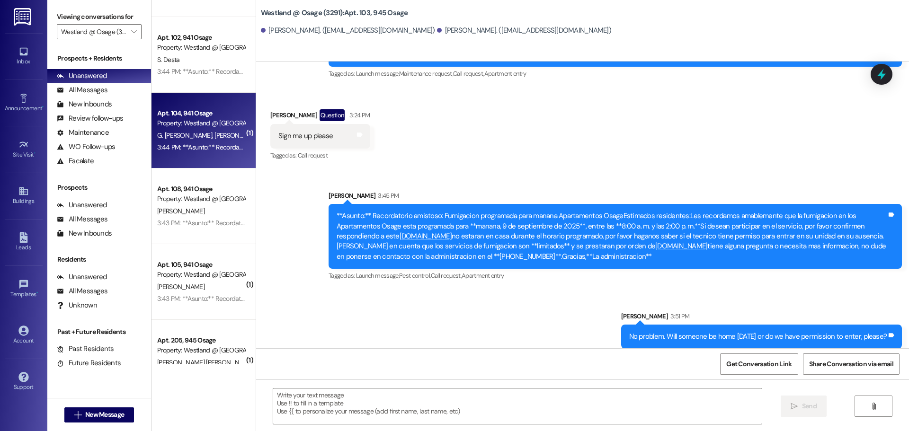
click at [196, 121] on div "Property: Westland @ [GEOGRAPHIC_DATA] (3291)" at bounding box center [201, 123] width 88 height 10
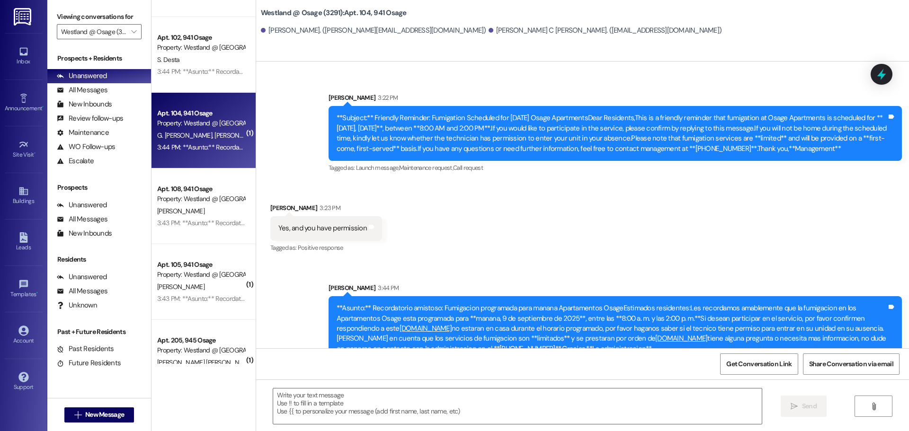
scroll to position [12767, 0]
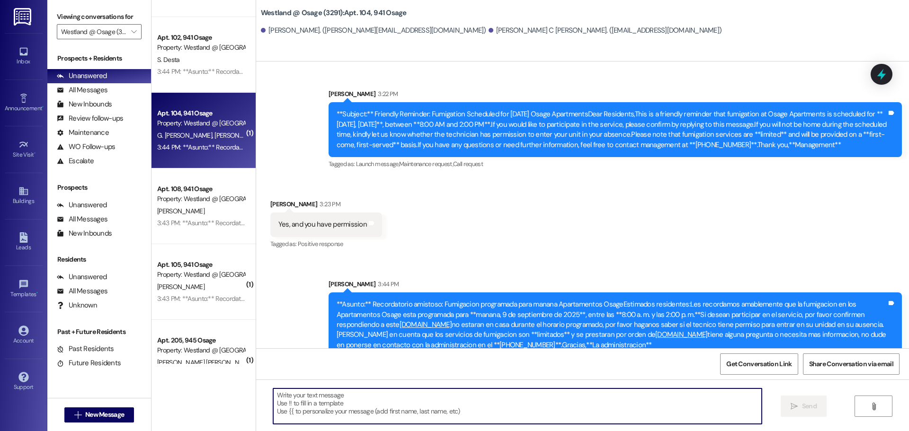
drag, startPoint x: 477, startPoint y: 404, endPoint x: 462, endPoint y: 380, distance: 28.5
click at [476, 403] on textarea at bounding box center [517, 407] width 489 height 36
type textarea "No problem. Would you like spray or gel?"
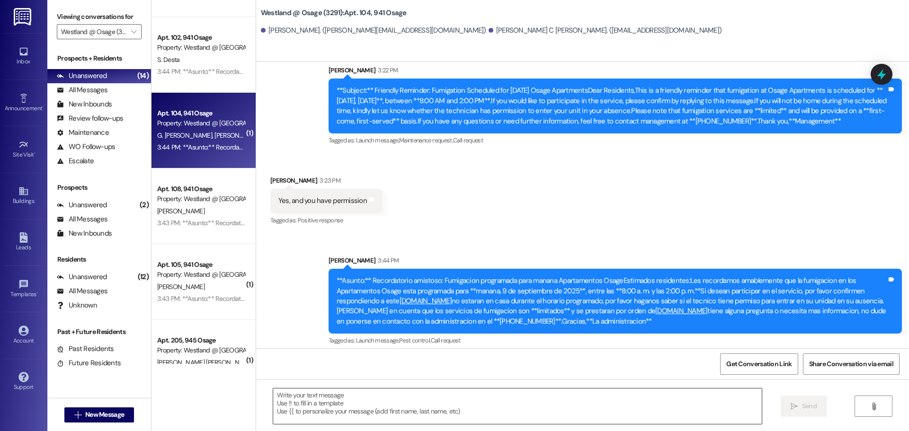
scroll to position [12833, 0]
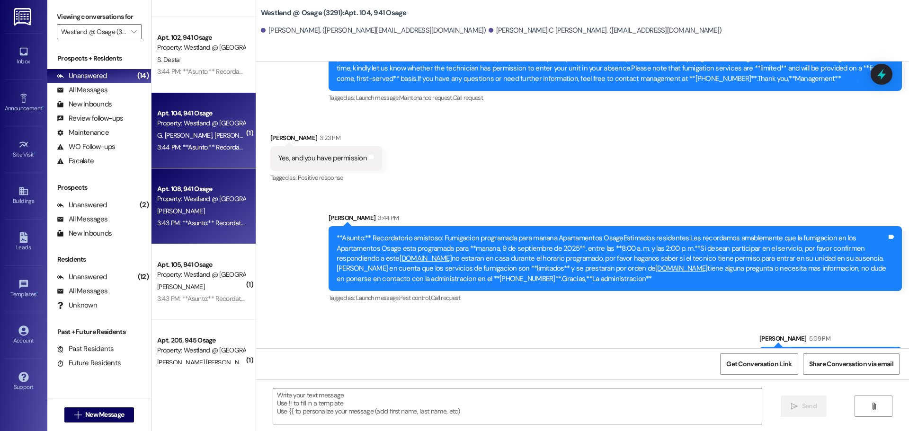
click at [196, 199] on div "Property: Westland @ Osage (3291)" at bounding box center [201, 199] width 88 height 10
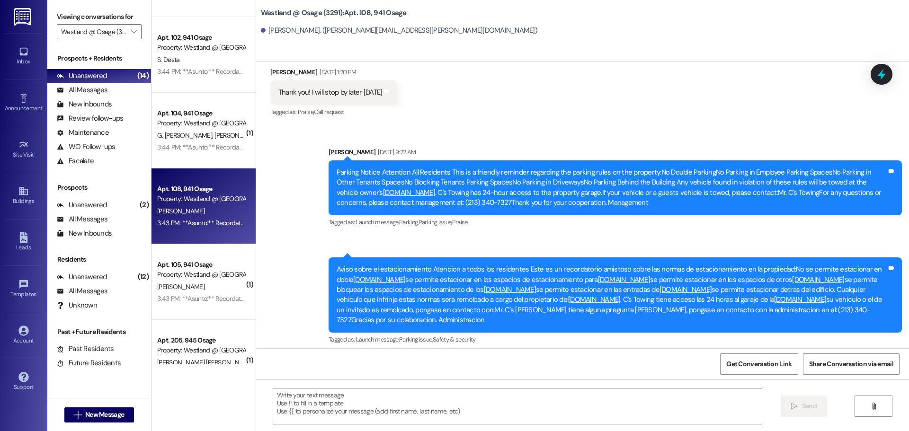
scroll to position [47041, 0]
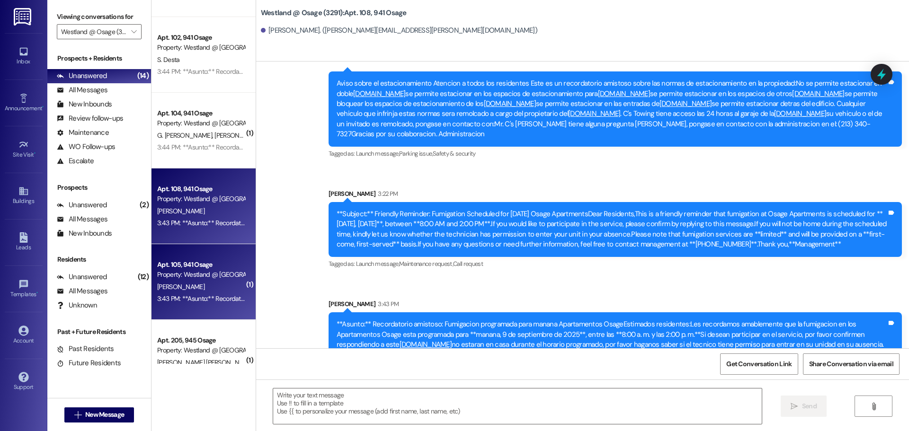
click at [188, 264] on div "Apt. 105, 941 Osage" at bounding box center [201, 265] width 88 height 10
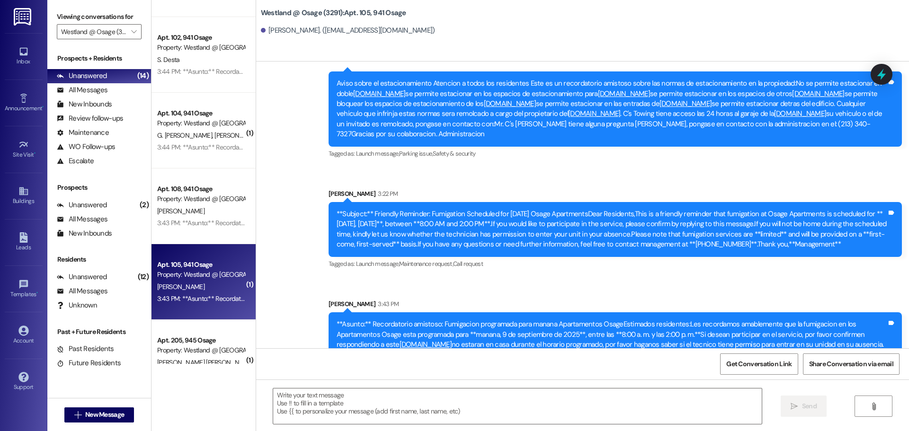
click at [202, 284] on div "K. Wilson" at bounding box center [200, 287] width 89 height 12
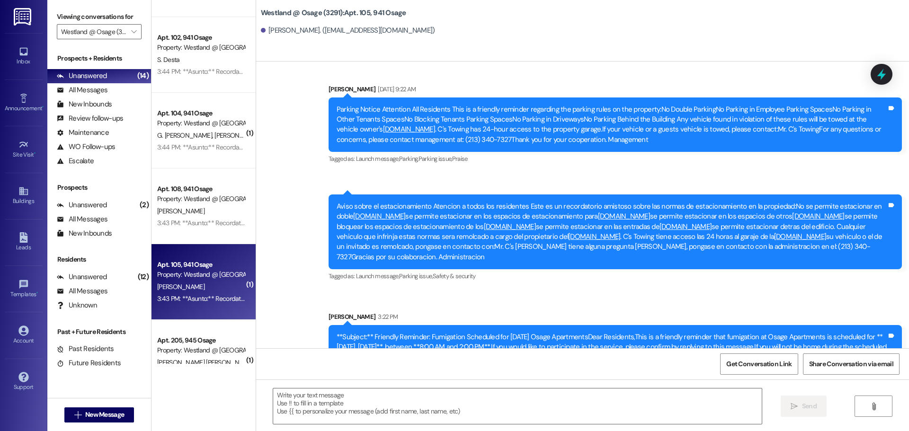
scroll to position [651, 0]
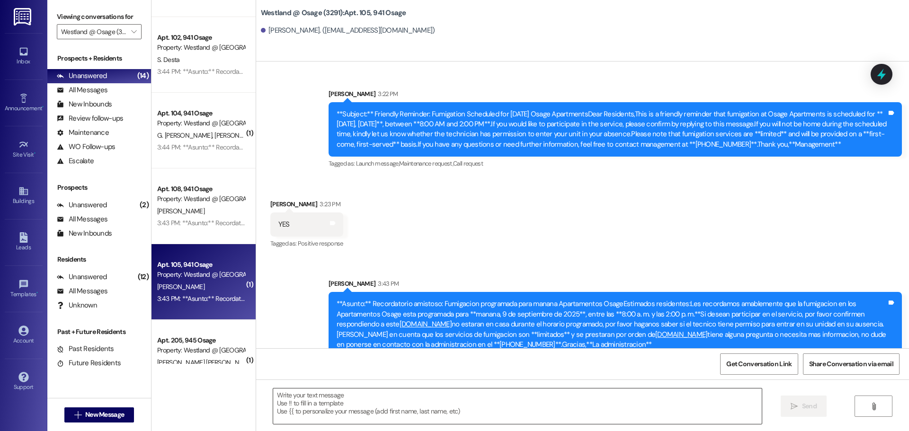
click at [452, 398] on textarea at bounding box center [517, 407] width 489 height 36
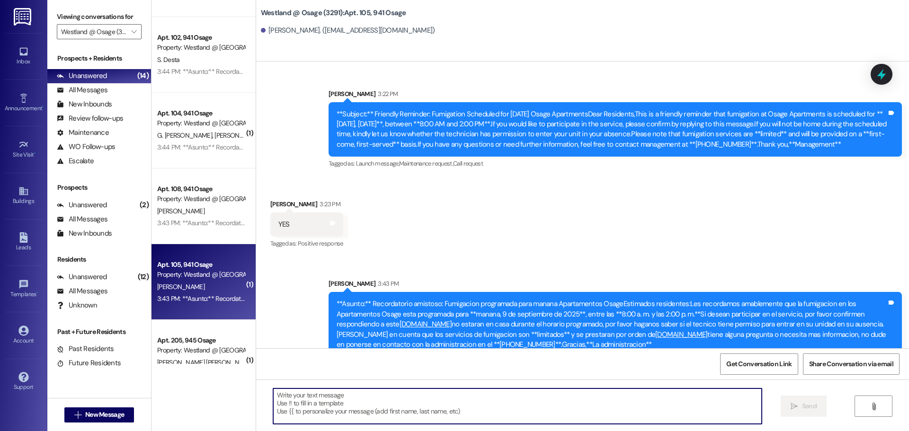
click at [387, 396] on textarea at bounding box center [517, 407] width 489 height 36
drag, startPoint x: 322, startPoint y: 404, endPoint x: 341, endPoint y: 400, distance: 19.0
click at [324, 405] on textarea at bounding box center [517, 407] width 489 height 36
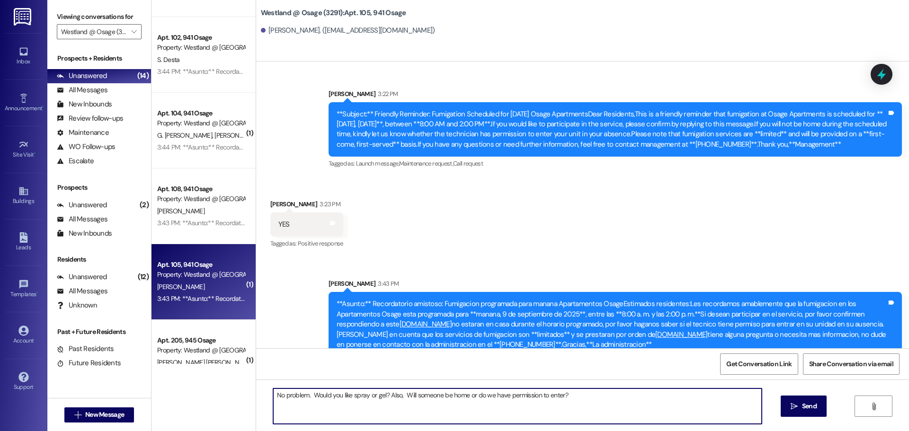
type textarea "No problem. Would you like spray or gel? Also, Will someone be home or do we ha…"
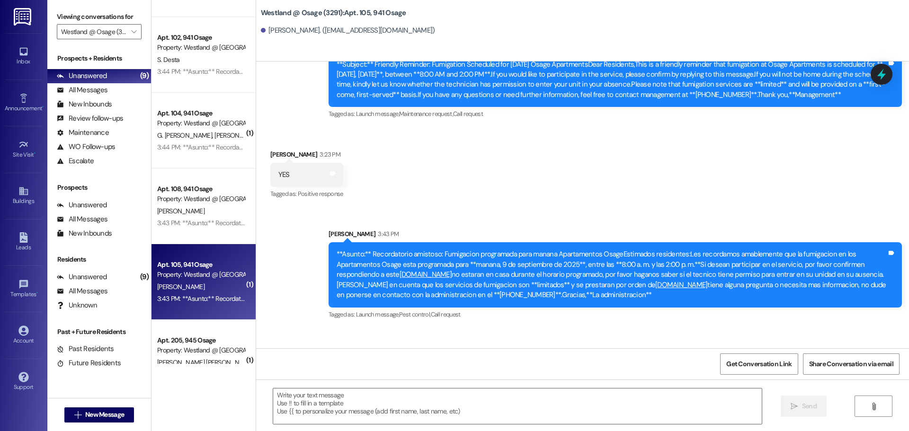
scroll to position [716, 0]
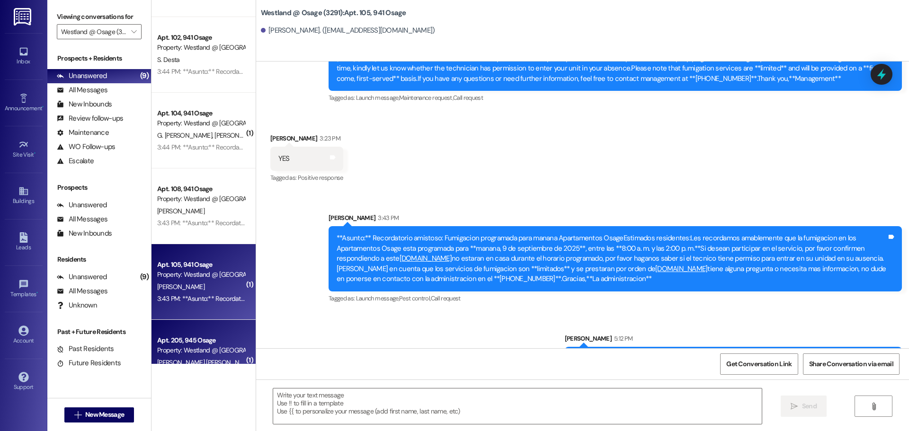
click at [198, 344] on div "Apt. 205, 945 Osage" at bounding box center [201, 341] width 88 height 10
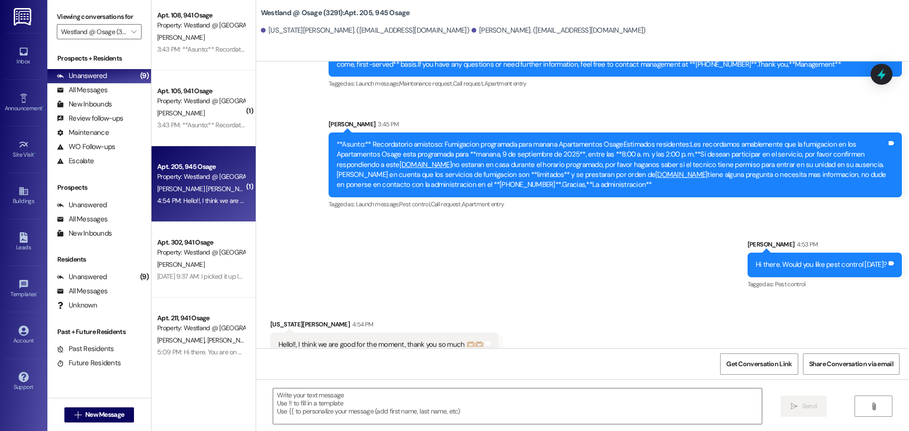
scroll to position [414, 0]
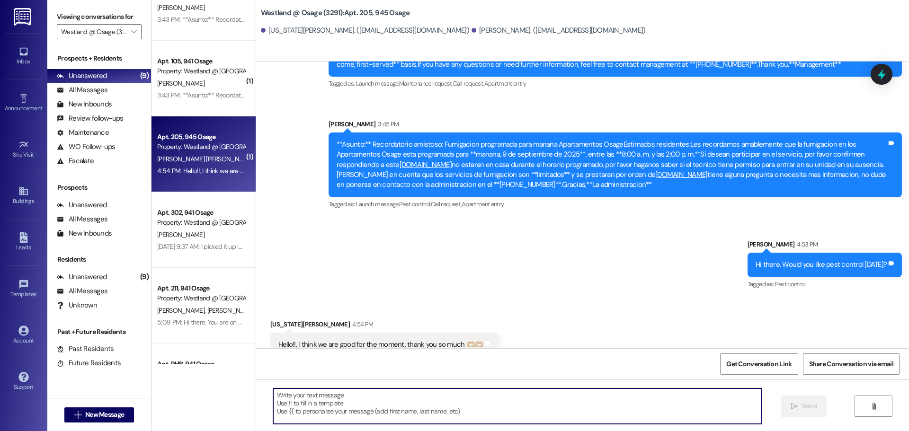
click at [475, 413] on textarea at bounding box center [517, 407] width 489 height 36
type textarea "Okay great! :)"
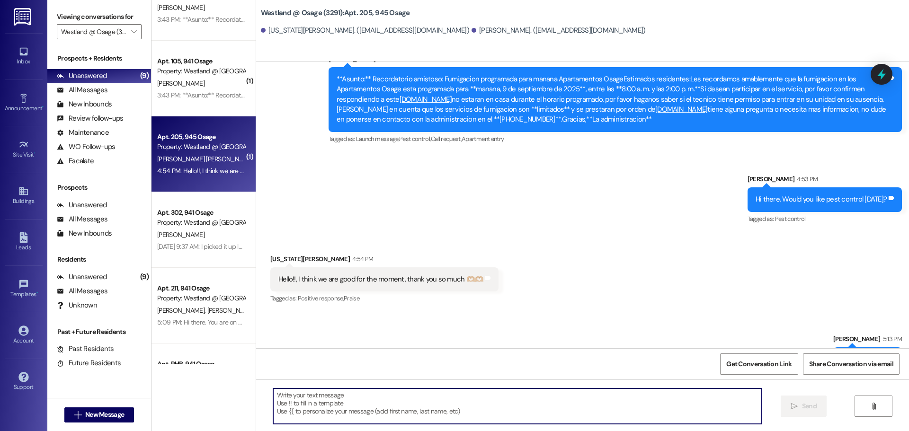
scroll to position [3456, 0]
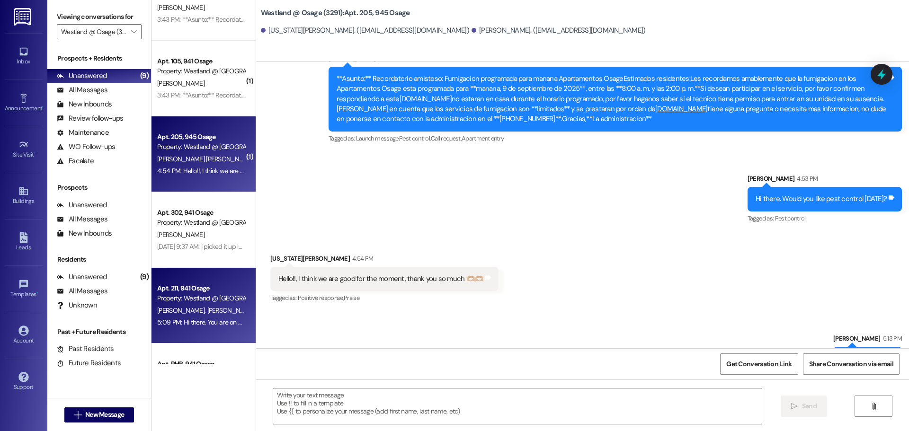
click at [206, 288] on div "Apt. 211, 941 Osage" at bounding box center [201, 289] width 88 height 10
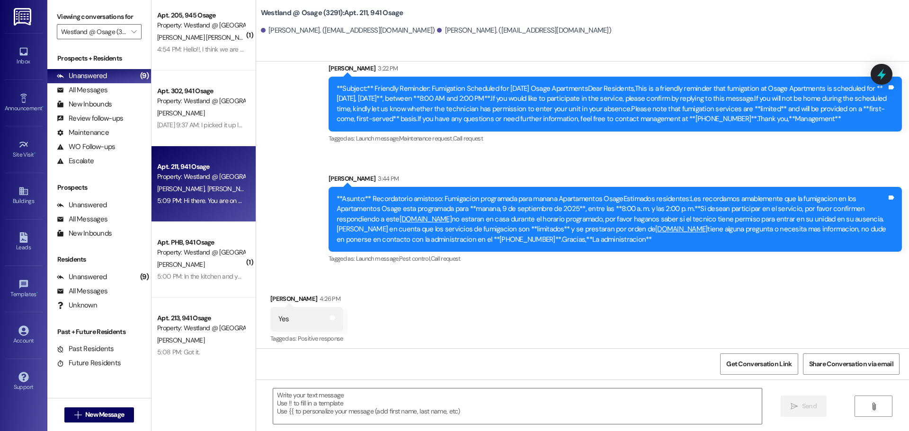
scroll to position [545, 0]
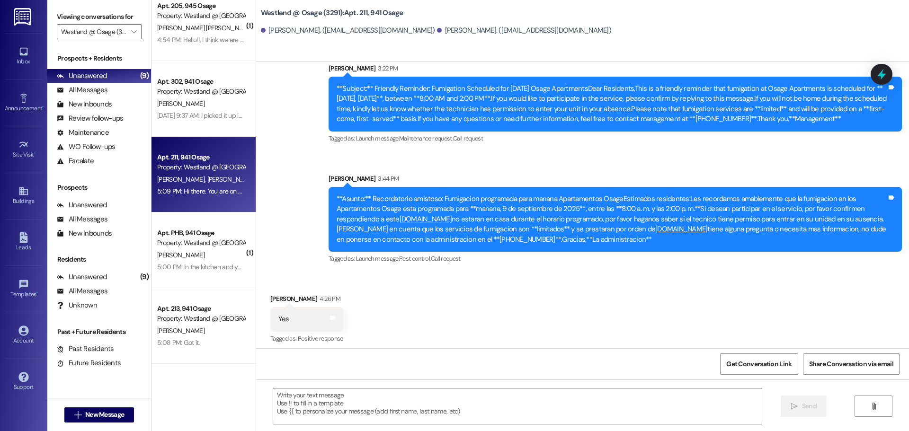
click at [192, 245] on div "Property: Westland @ Osage (3291)" at bounding box center [201, 243] width 88 height 10
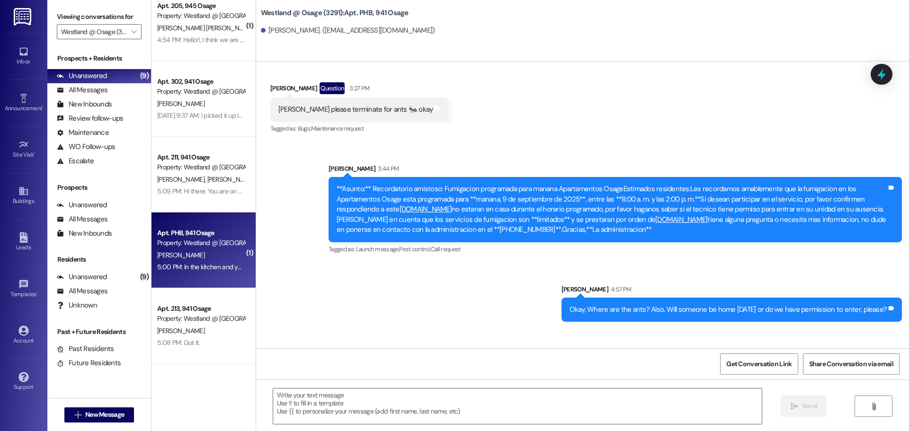
scroll to position [19820, 0]
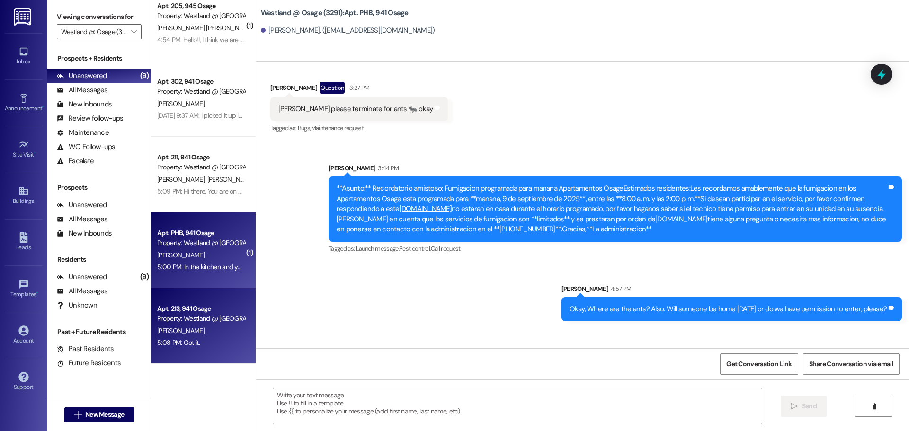
click at [169, 321] on div "Property: Westland @ Osage (3291)" at bounding box center [201, 319] width 88 height 10
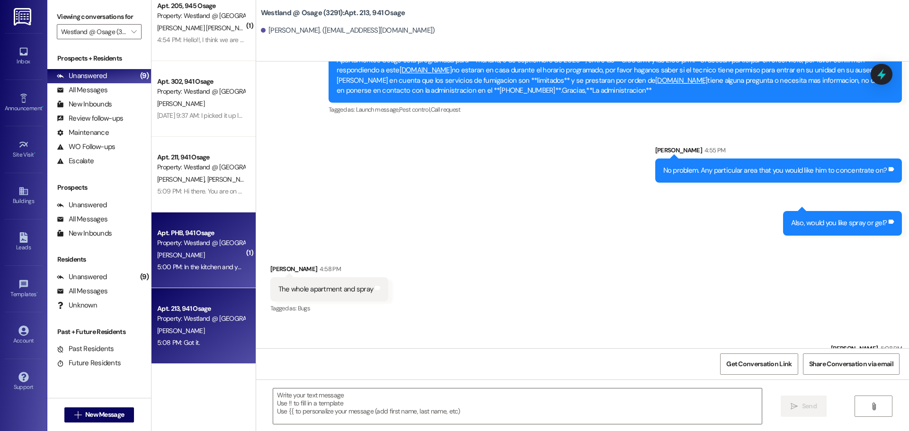
scroll to position [11057, 0]
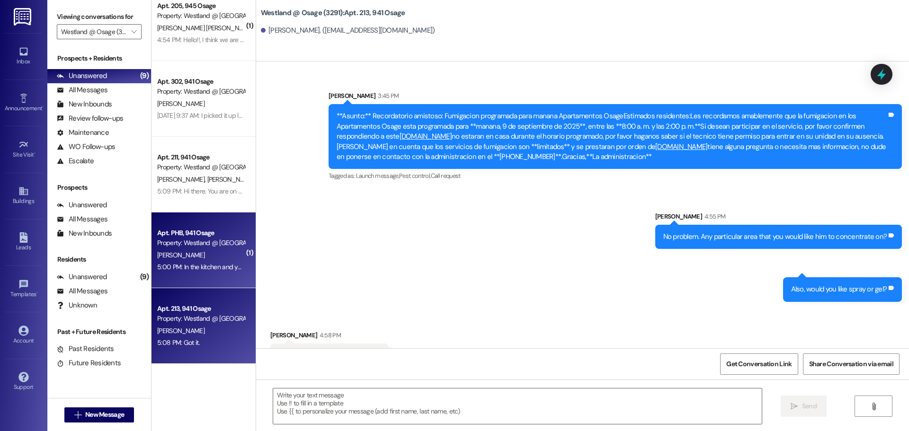
click at [209, 250] on div "F. Jenkins" at bounding box center [200, 256] width 89 height 12
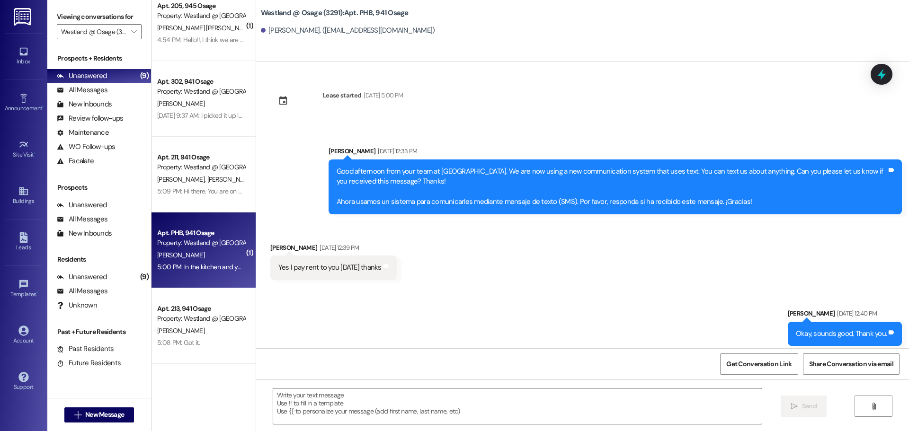
scroll to position [19819, 0]
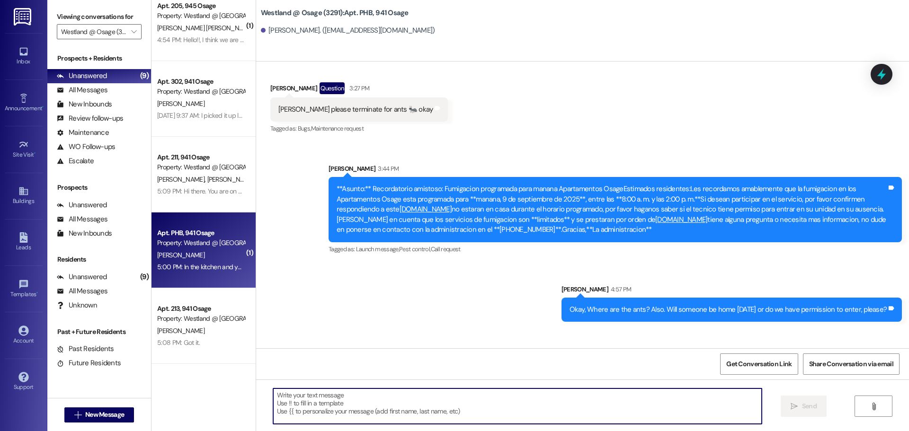
click at [419, 396] on textarea at bounding box center [517, 407] width 489 height 36
click at [364, 408] on textarea at bounding box center [517, 407] width 489 height 36
type textarea "Okay. Got it :)"
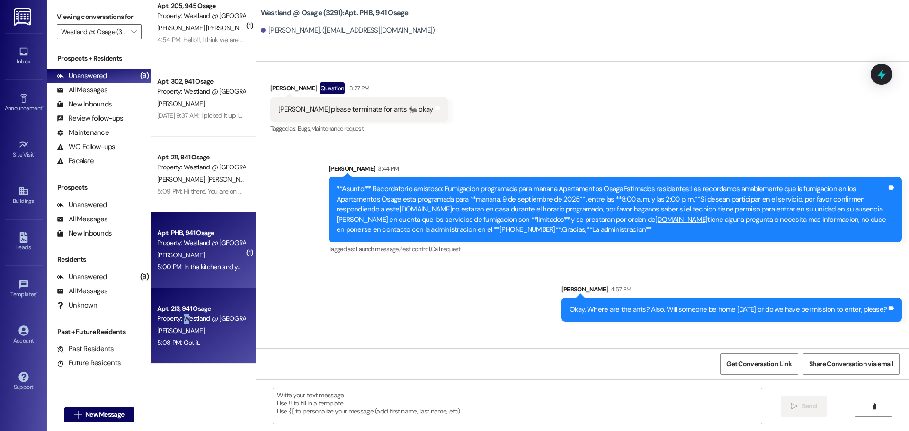
click at [187, 317] on div "Property: Westland @ Osage (3291)" at bounding box center [201, 319] width 88 height 10
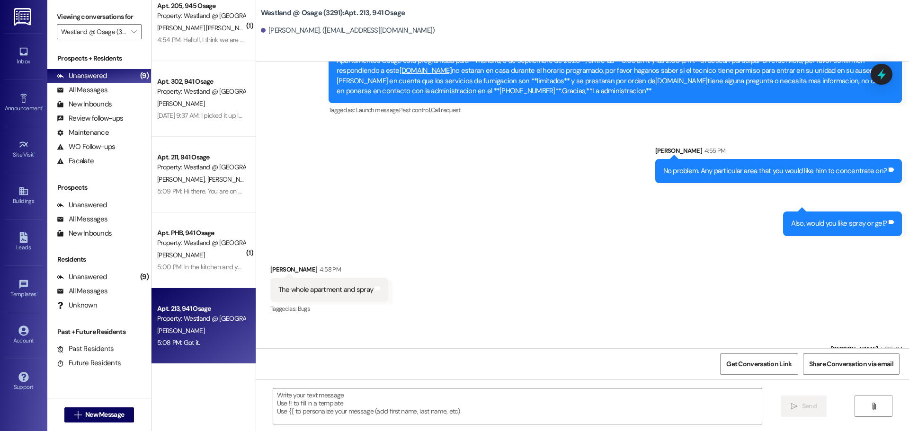
scroll to position [11124, 0]
click at [181, 312] on div "Apt. 213, 941 Osage" at bounding box center [201, 309] width 88 height 10
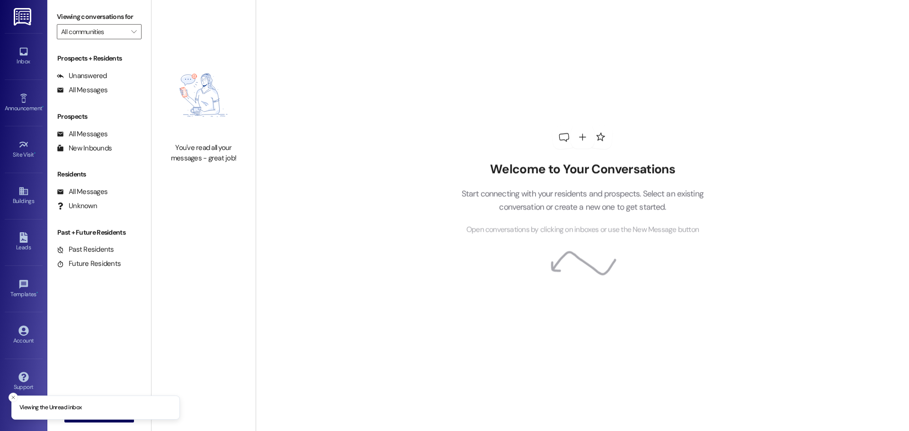
type input "Westland @ Osage (3291)"
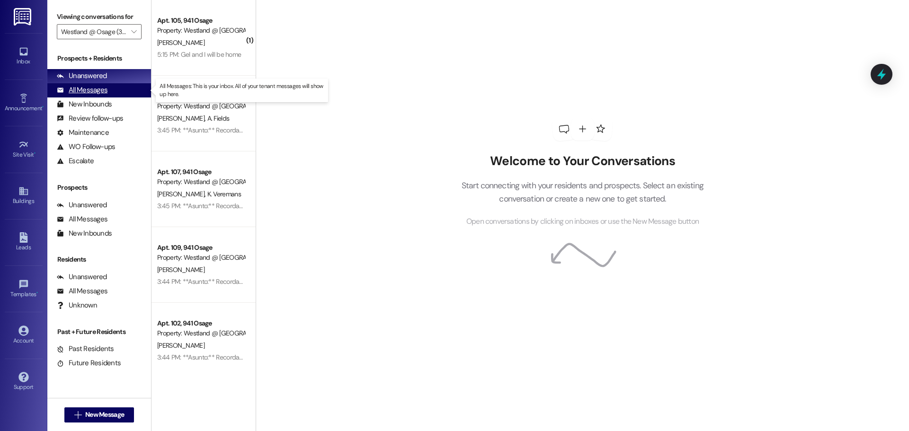
click at [73, 89] on div "All Messages" at bounding box center [82, 90] width 51 height 10
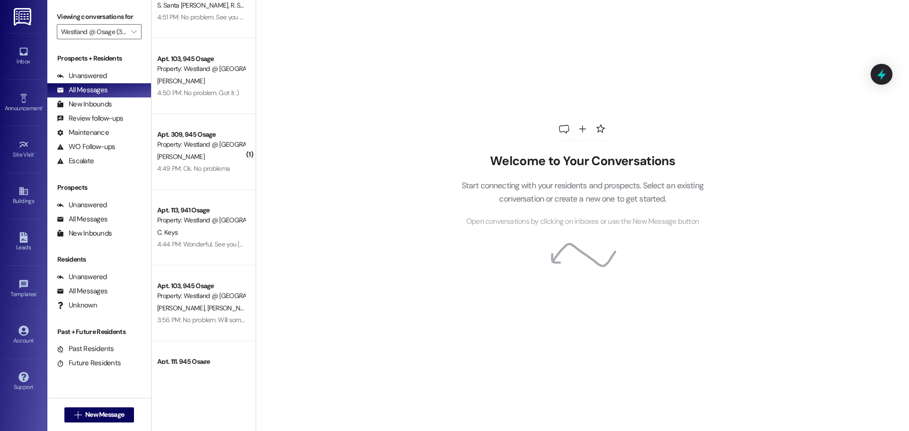
scroll to position [584, 0]
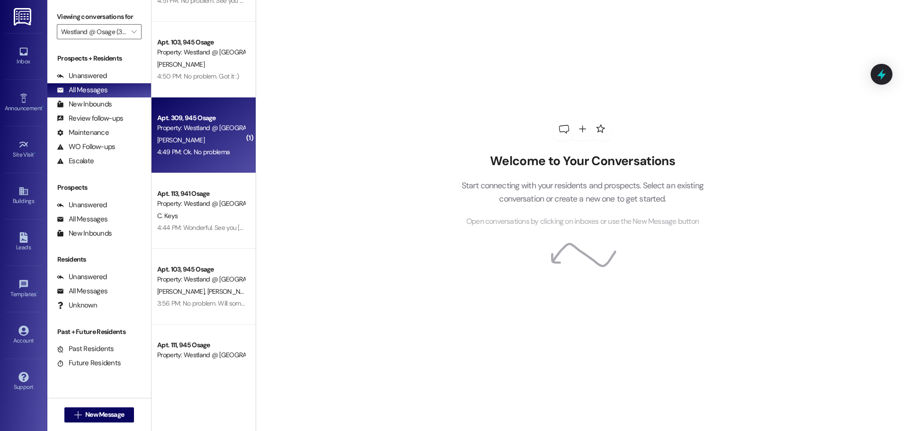
click at [213, 116] on div "Apt. 309, 945 Osage" at bounding box center [201, 118] width 88 height 10
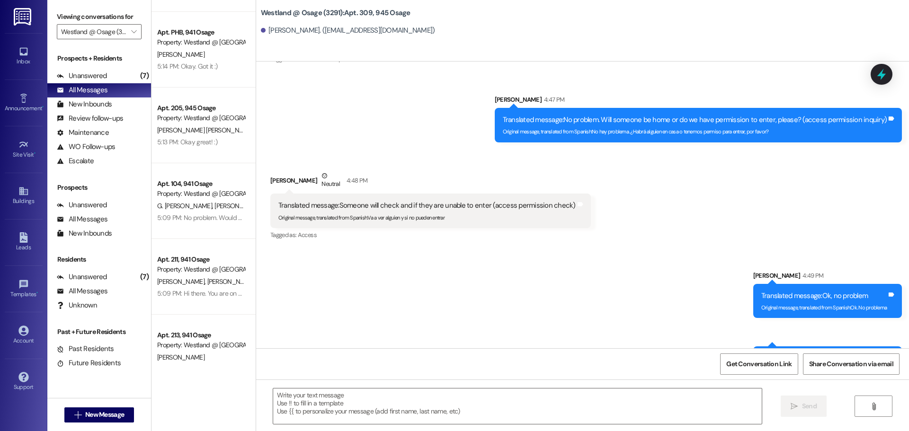
scroll to position [68, 0]
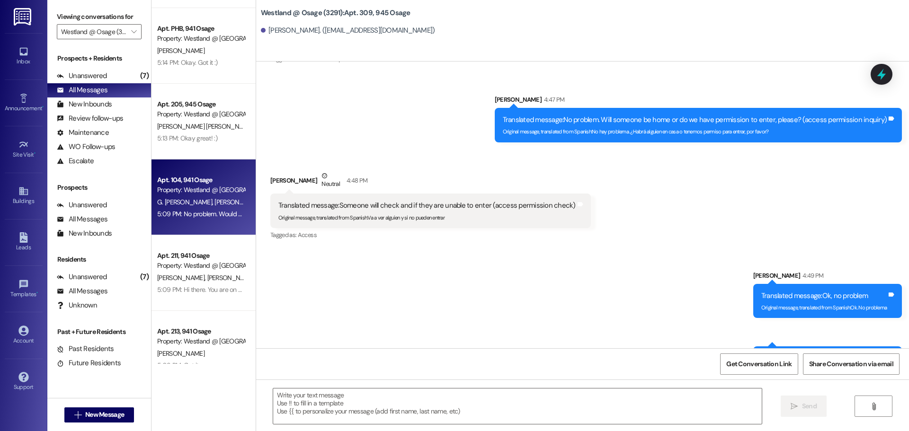
click at [210, 195] on div "Apt. 104, 941 Osage Property: [GEOGRAPHIC_DATA] @ [GEOGRAPHIC_DATA] (3291)" at bounding box center [200, 185] width 89 height 22
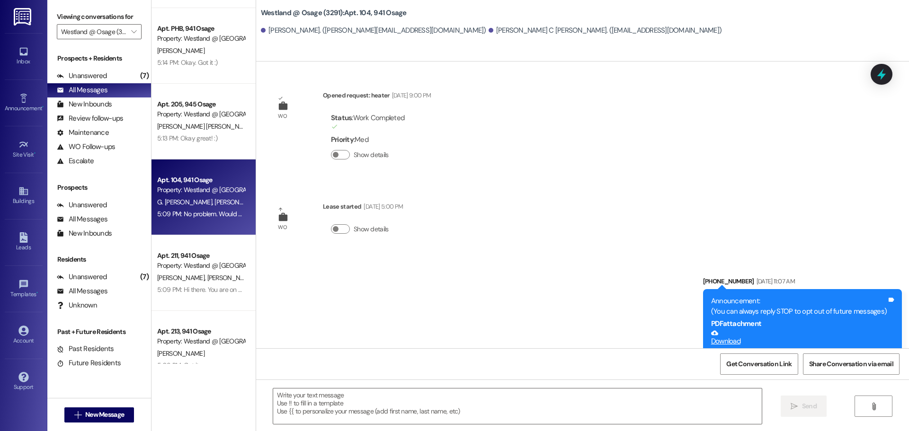
scroll to position [12833, 0]
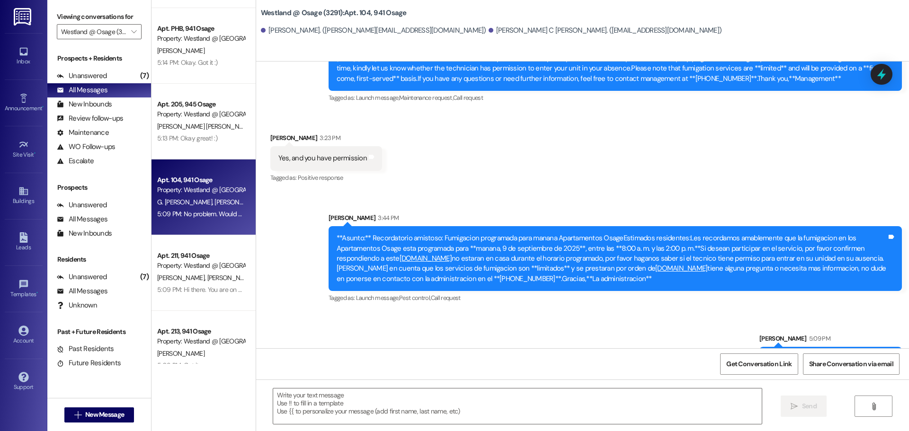
drag, startPoint x: 804, startPoint y: 327, endPoint x: 882, endPoint y: 335, distance: 78.5
click at [885, 347] on div "No problem. Would you like spray or gel? Tags and notes" at bounding box center [831, 359] width 143 height 24
copy div "Would you like spray or gel? Tags and notes"
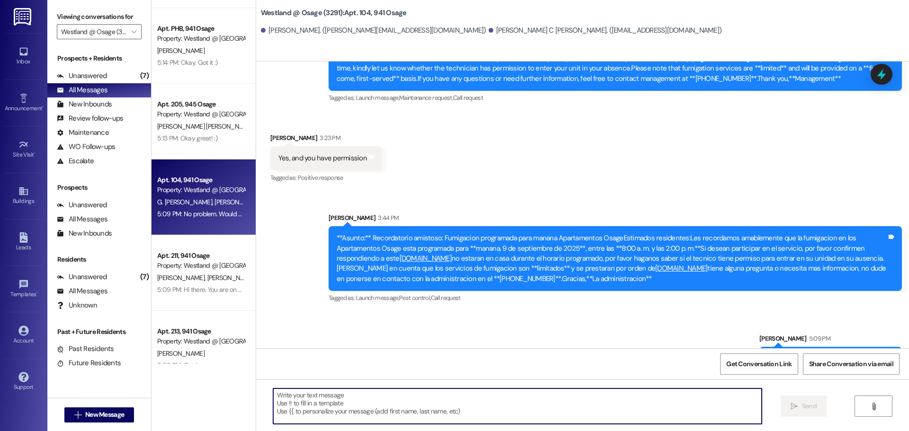
click at [397, 401] on textarea at bounding box center [517, 407] width 489 height 36
paste textarea "Would you like spray or gel?"
click at [404, 390] on div "Would you like spray or gel?" at bounding box center [518, 406] width 490 height 36
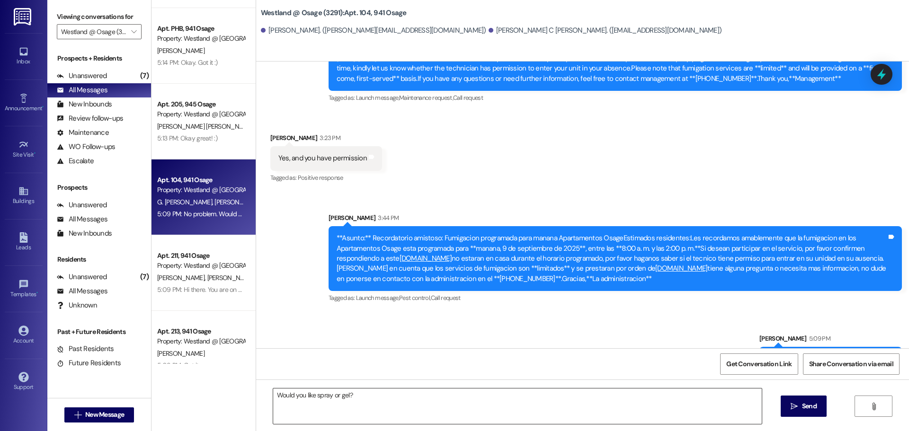
click at [393, 395] on textarea "Would you like spray or gel?" at bounding box center [517, 407] width 489 height 36
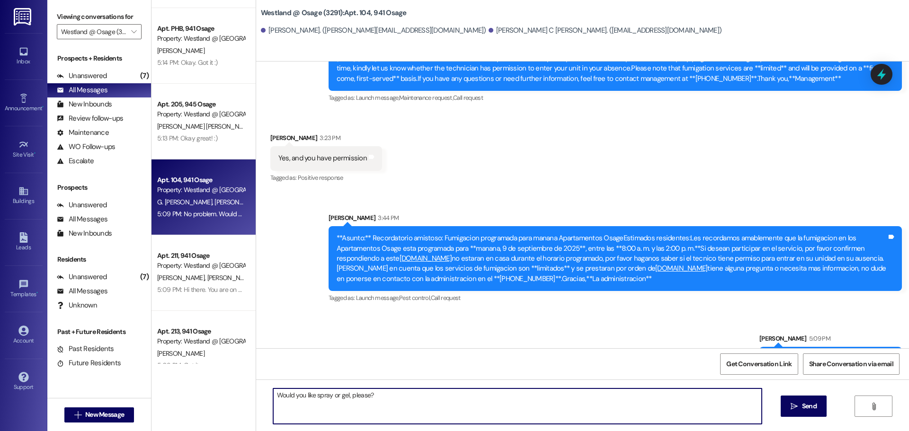
type textarea "Would you like spray or gel, please?"
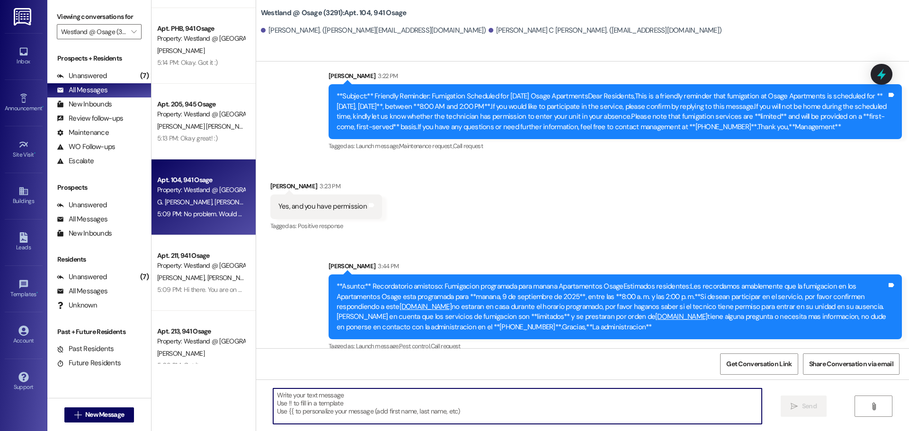
scroll to position [12646, 0]
